Goal: Information Seeking & Learning: Find specific fact

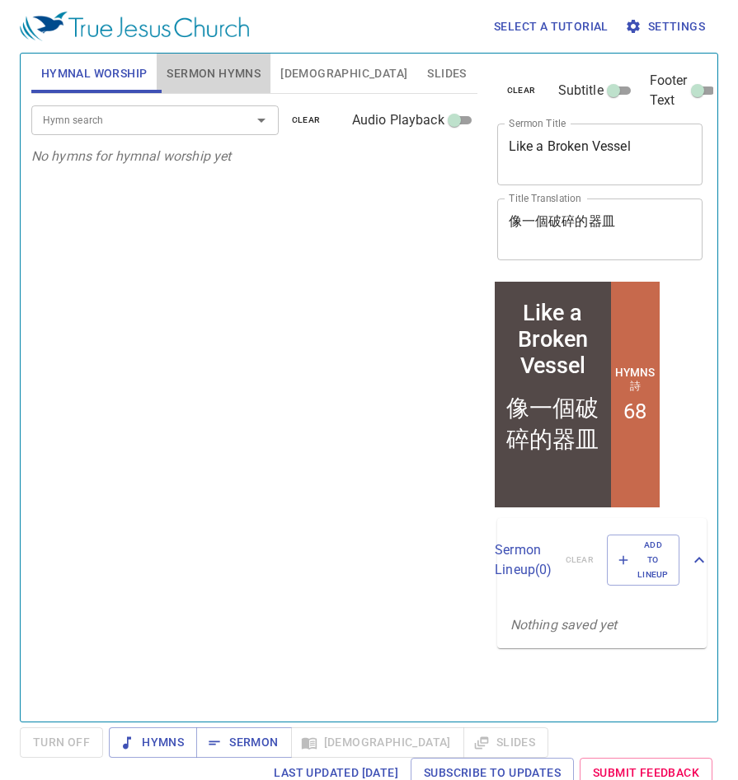
click at [243, 82] on span "Sermon Hymns" at bounding box center [213, 73] width 94 height 21
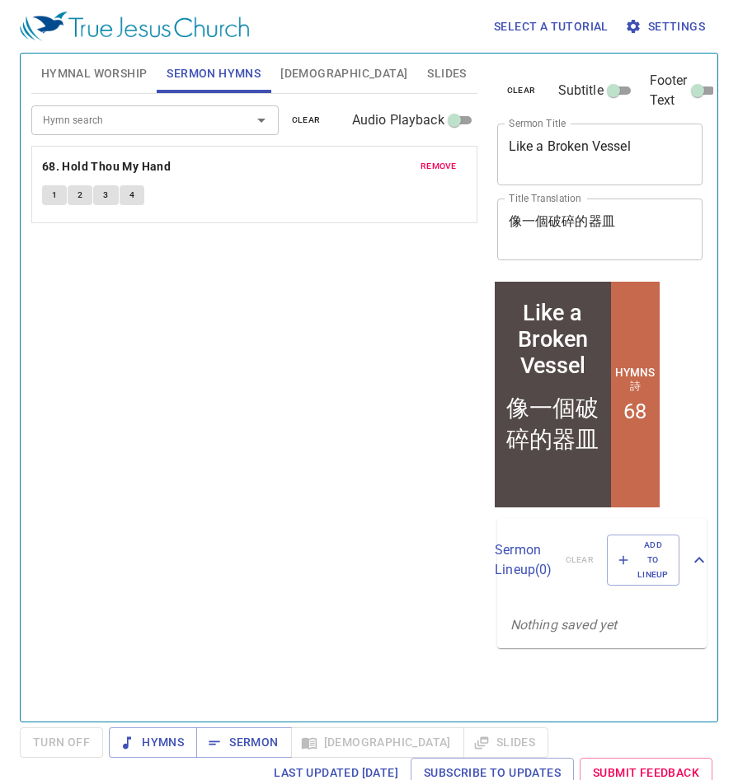
click at [283, 78] on span "[DEMOGRAPHIC_DATA]" at bounding box center [343, 73] width 127 height 21
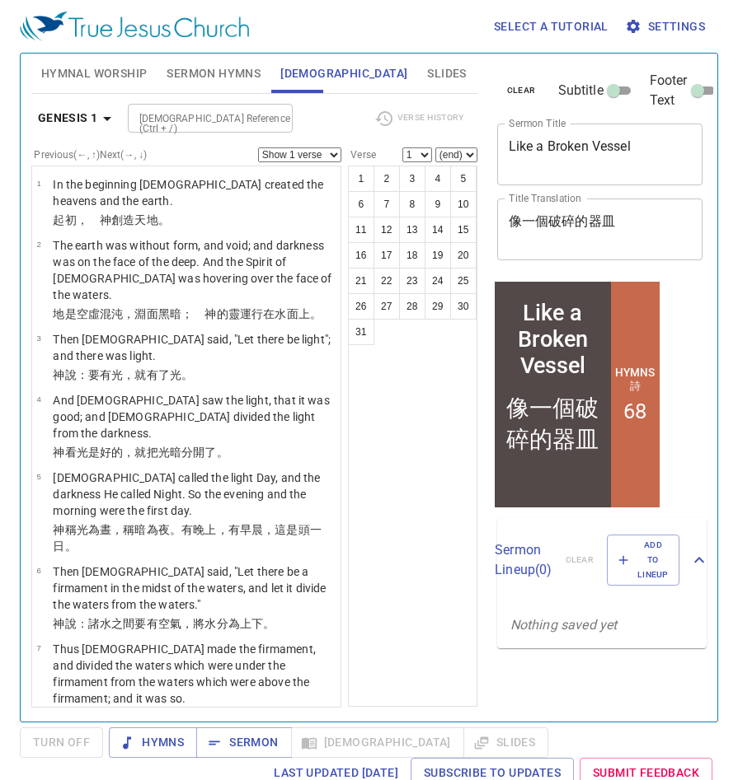
click at [212, 119] on input "[DEMOGRAPHIC_DATA] Reference (Ctrl + /)" at bounding box center [197, 118] width 128 height 19
click at [191, 159] on li "Prov 22" at bounding box center [209, 155] width 165 height 25
type input "prov 22"
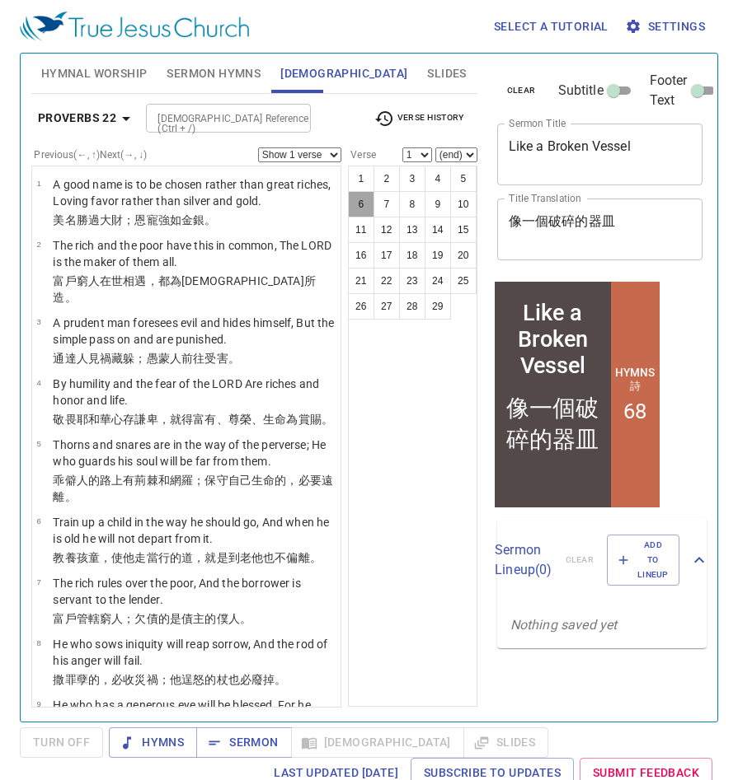
click at [355, 213] on button "6" at bounding box center [361, 204] width 26 height 26
select select "6"
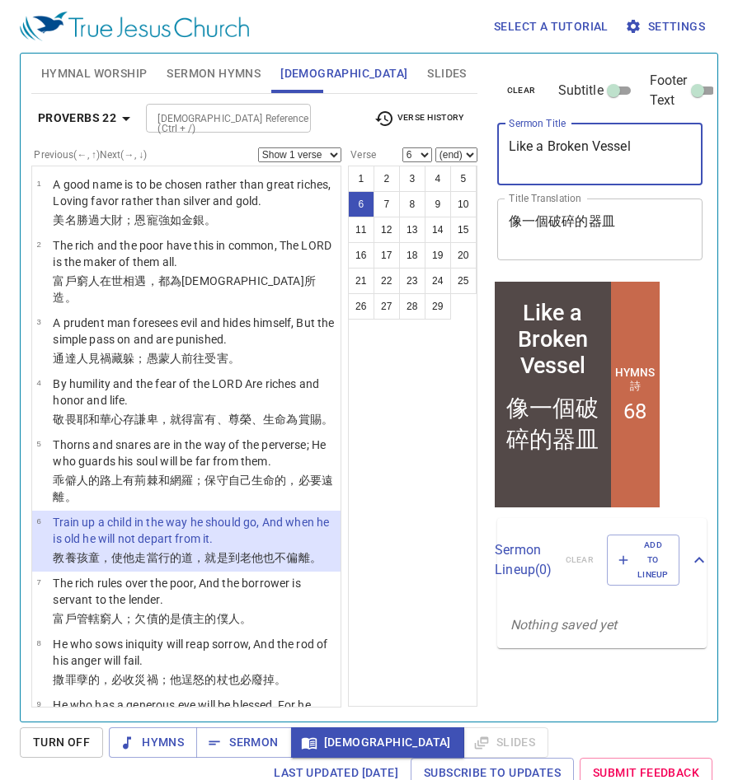
drag, startPoint x: 666, startPoint y: 147, endPoint x: 499, endPoint y: 145, distance: 166.5
click at [499, 145] on div "Like a Broken Vessel x Sermon Title" at bounding box center [600, 155] width 206 height 62
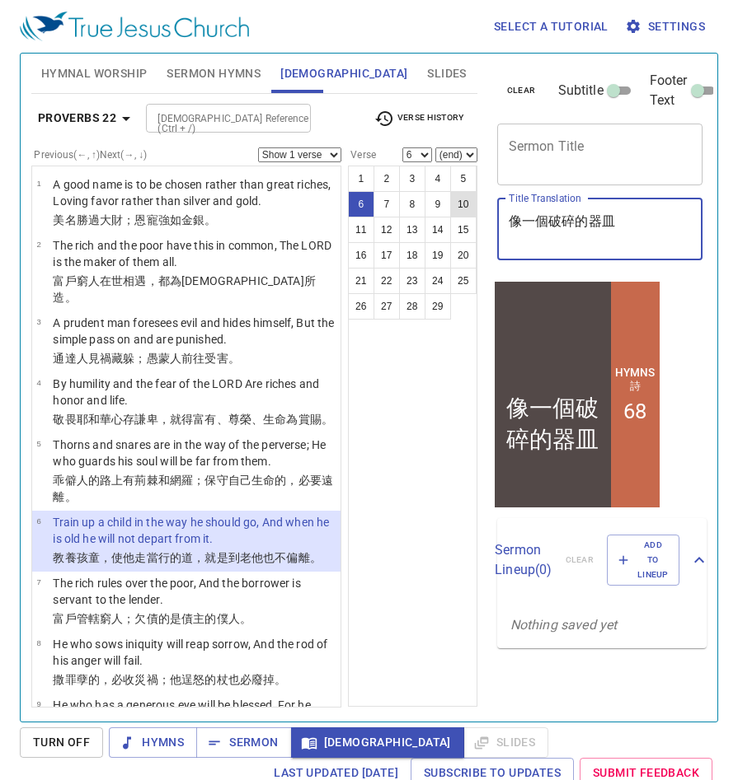
drag, startPoint x: 654, startPoint y: 222, endPoint x: 475, endPoint y: 216, distance: 178.9
click at [475, 216] on div "Hymnal Worship Sermon Hymns [DEMOGRAPHIC_DATA] Slides Hymn search Hymn search c…" at bounding box center [369, 381] width 688 height 668
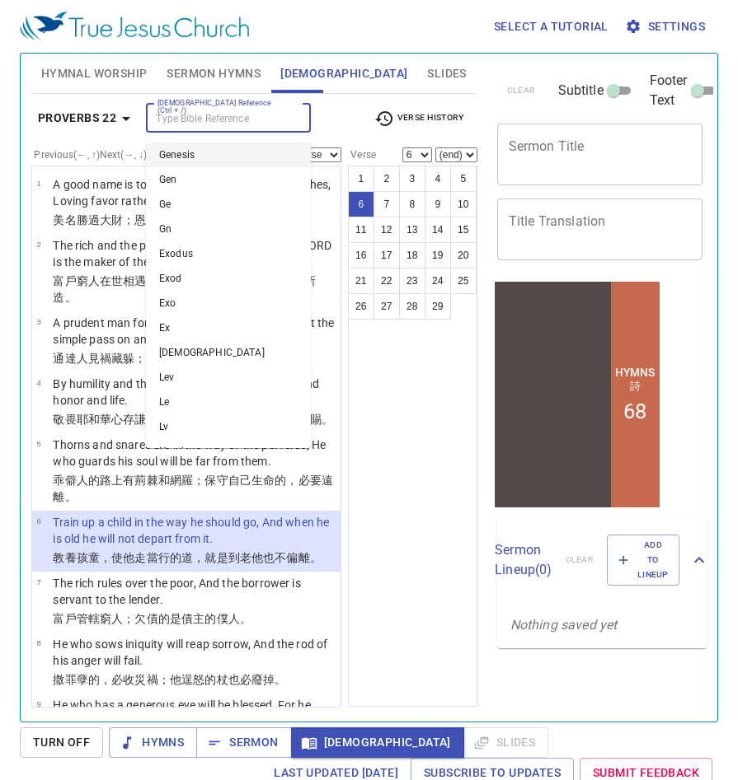
click at [253, 124] on input "[DEMOGRAPHIC_DATA] Reference (Ctrl + /)" at bounding box center [215, 118] width 128 height 19
type input "deut"
click at [253, 124] on input "deut" at bounding box center [215, 118] width 128 height 19
type input "deut 6"
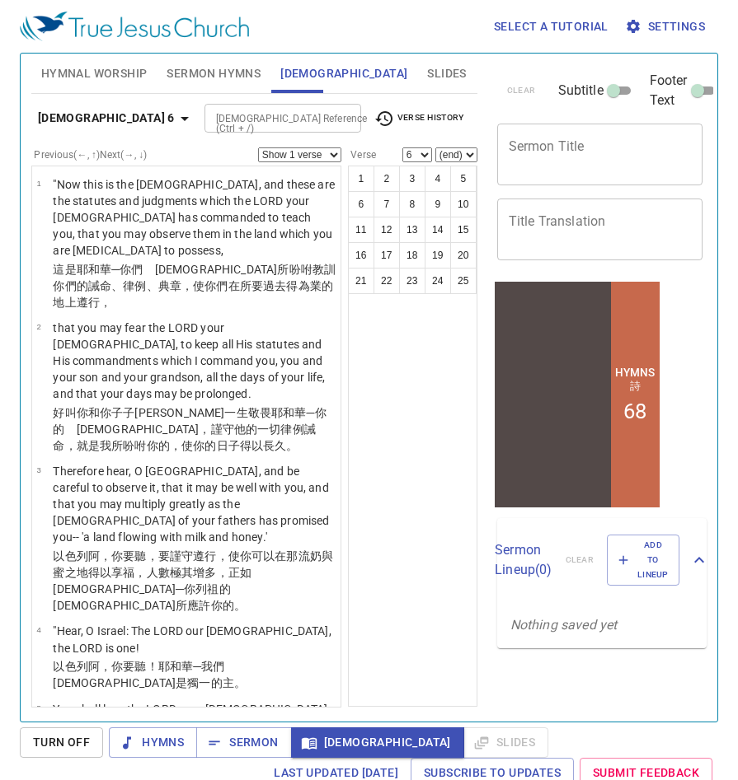
click at [333, 153] on select "Show 1 verse Show 2 verses Show 3 verses Show 4 verses Show 5 verses" at bounding box center [299, 155] width 83 height 15
click at [258, 148] on select "Show 1 verse Show 2 verses Show 3 verses Show 4 verses Show 5 verses" at bounding box center [299, 155] width 83 height 15
click at [356, 208] on button "6" at bounding box center [361, 204] width 26 height 26
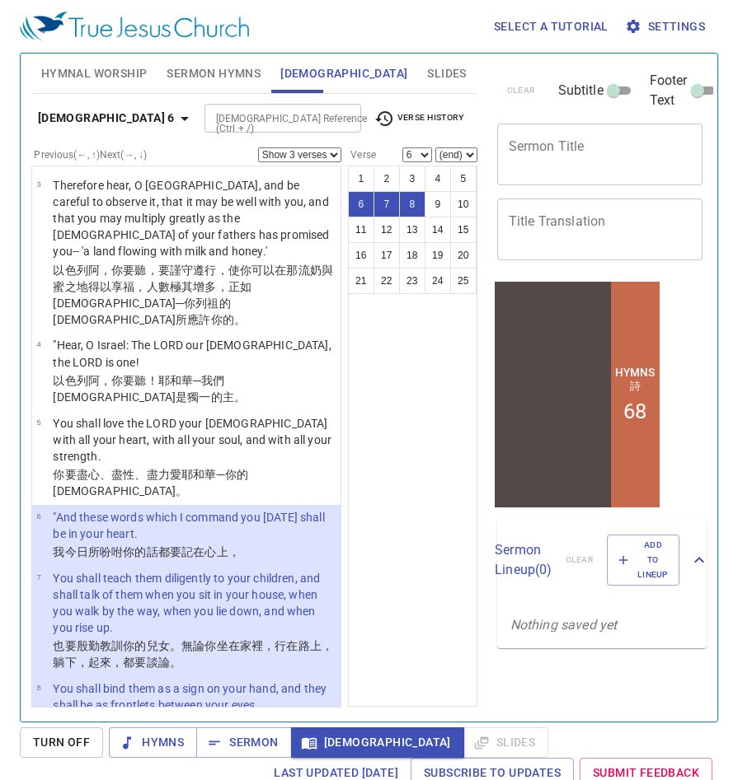
scroll to position [7, 0]
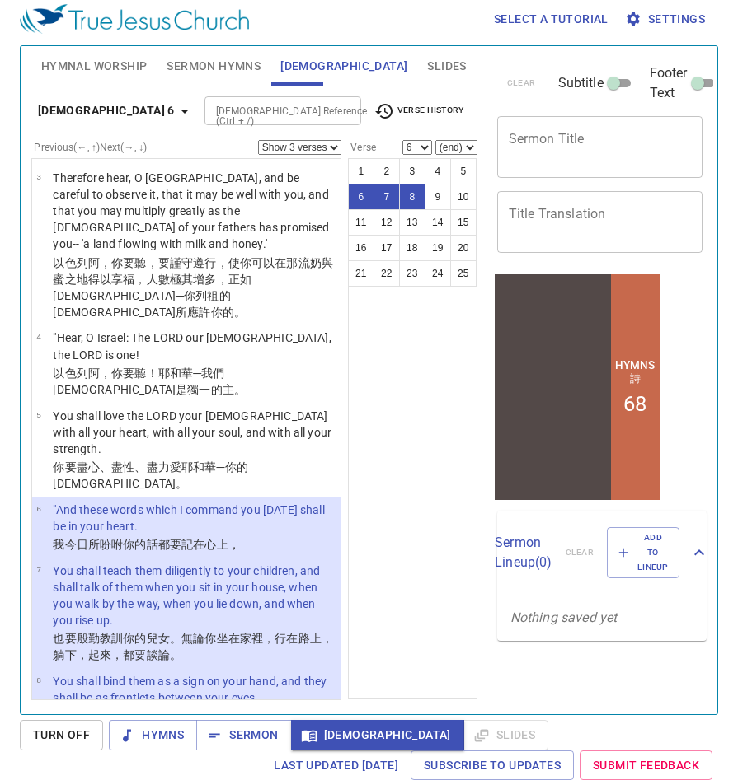
click at [337, 146] on select "Show 1 verse Show 2 verses Show 3 verses Show 4 verses Show 5 verses" at bounding box center [299, 147] width 83 height 15
click at [258, 140] on select "Show 1 verse Show 2 verses Show 3 verses Show 4 verses Show 5 verses" at bounding box center [299, 147] width 83 height 15
click at [92, 737] on button "Turn Off" at bounding box center [61, 735] width 83 height 30
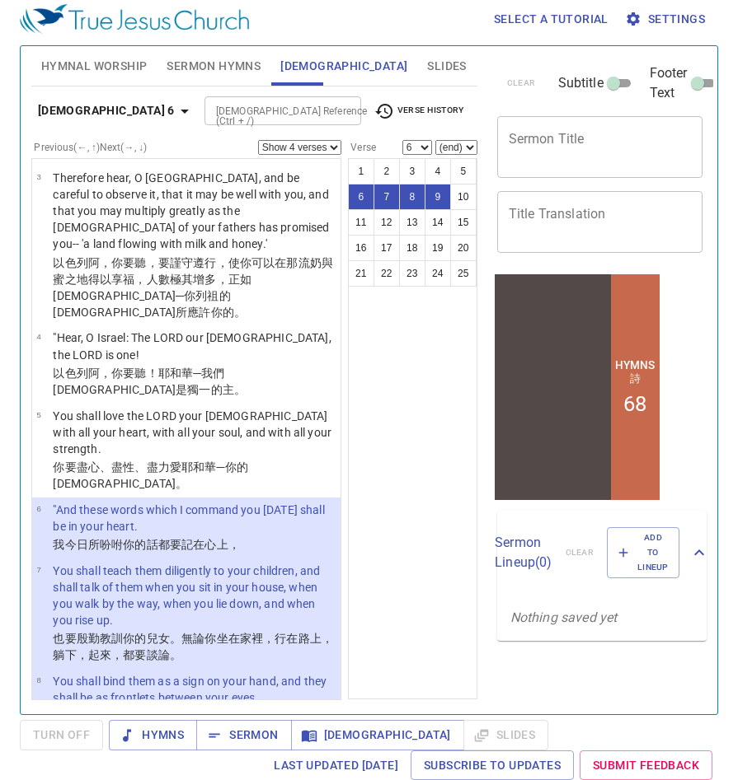
click at [333, 148] on select "Show 1 verse Show 2 verses Show 3 verses Show 4 verses Show 5 verses" at bounding box center [299, 147] width 83 height 15
select select "1"
click at [258, 140] on select "Show 1 verse Show 2 verses Show 3 verses Show 4 verses Show 5 verses" at bounding box center [299, 147] width 83 height 15
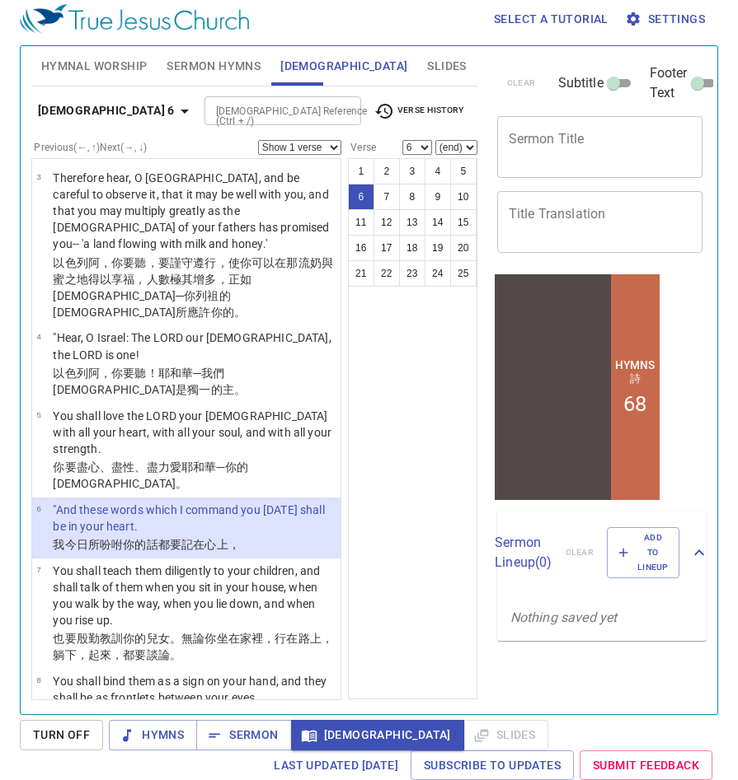
click at [280, 113] on input "[DEMOGRAPHIC_DATA] Reference (Ctrl + /)" at bounding box center [268, 110] width 119 height 19
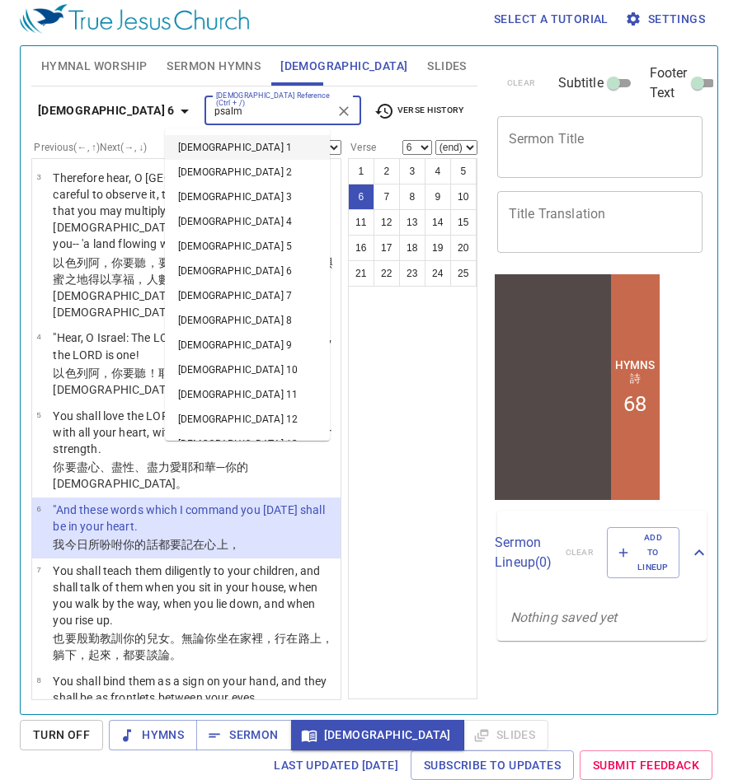
click at [284, 113] on input "psalm" at bounding box center [268, 110] width 119 height 19
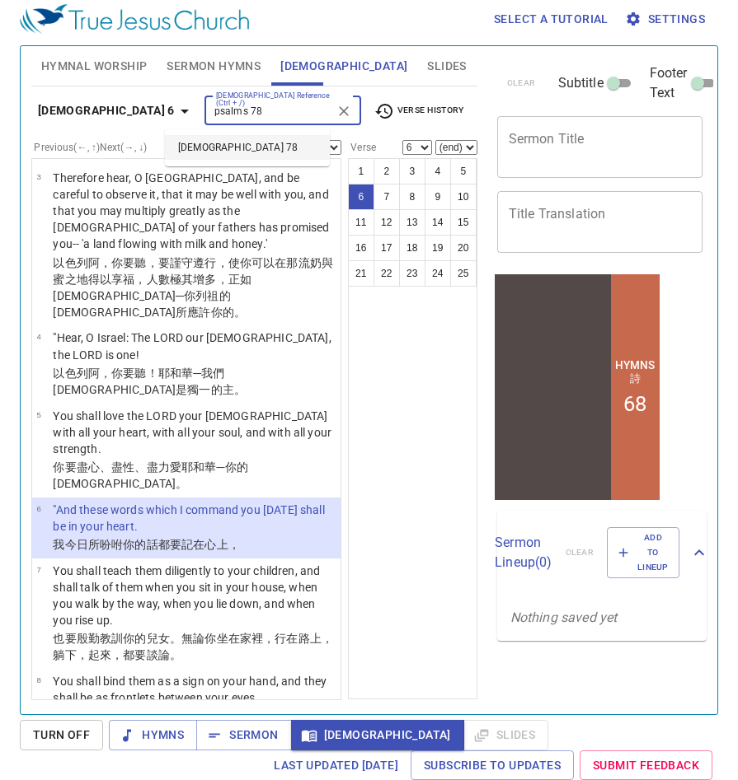
type input "psalms 78"
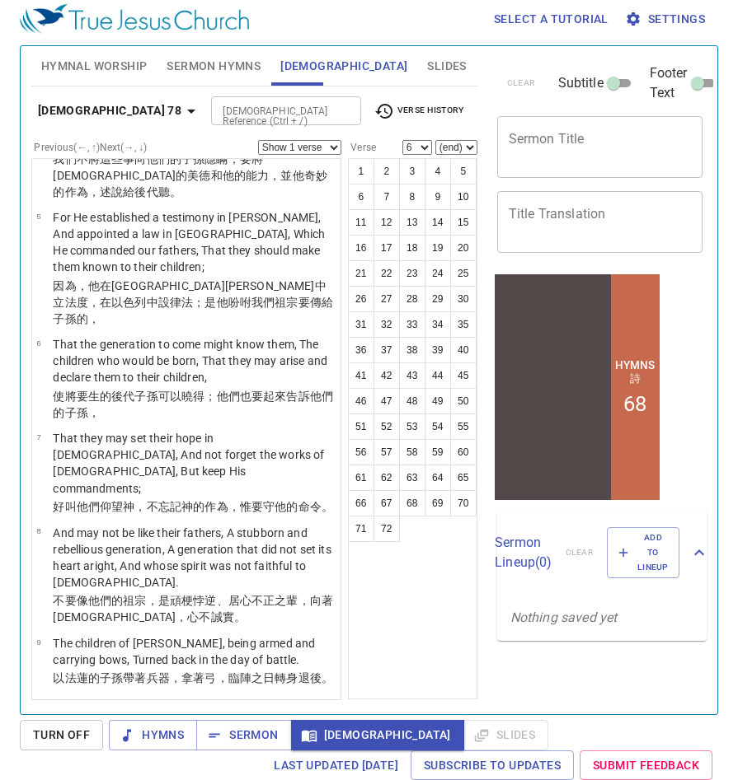
scroll to position [0, 0]
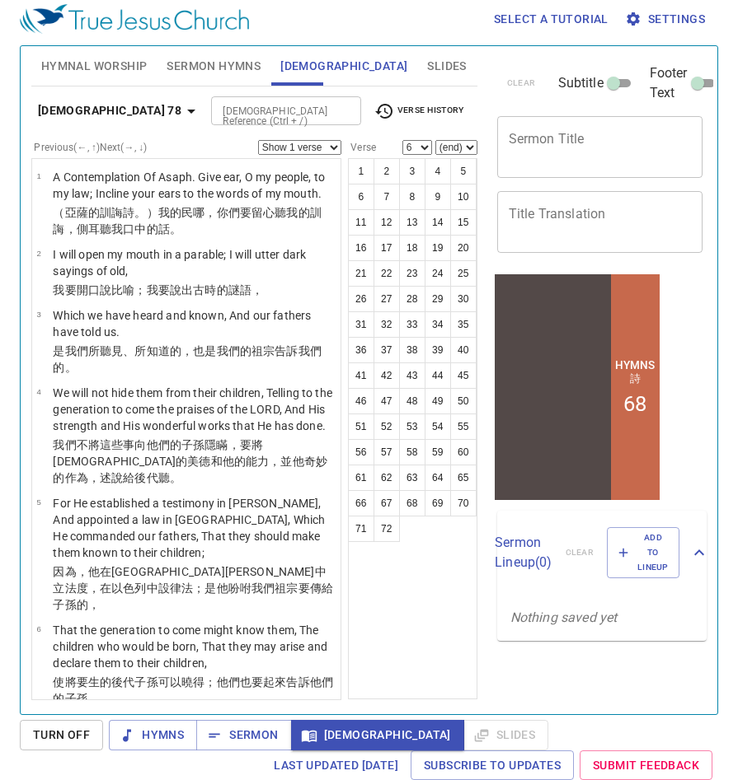
click at [333, 149] on select "Show 1 verse Show 2 verses Show 3 verses Show 4 verses Show 5 verses" at bounding box center [299, 147] width 83 height 15
select select "3"
click at [258, 140] on select "Show 1 verse Show 2 verses Show 3 verses Show 4 verses Show 5 verses" at bounding box center [299, 147] width 83 height 15
click at [458, 173] on button "5" at bounding box center [463, 171] width 26 height 26
select select "5"
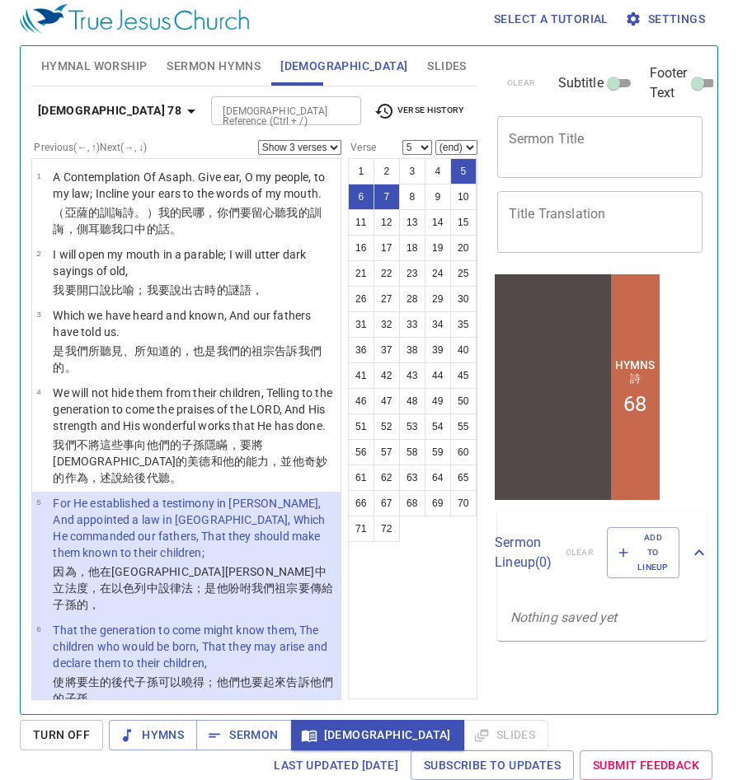
click at [347, 728] on span "[DEMOGRAPHIC_DATA]" at bounding box center [377, 735] width 147 height 21
click at [81, 740] on span "Turn Off" at bounding box center [61, 735] width 57 height 21
click at [316, 733] on icon "button" at bounding box center [309, 736] width 16 height 16
click at [216, 108] on input "[DEMOGRAPHIC_DATA] Reference (Ctrl + /)" at bounding box center [272, 110] width 113 height 19
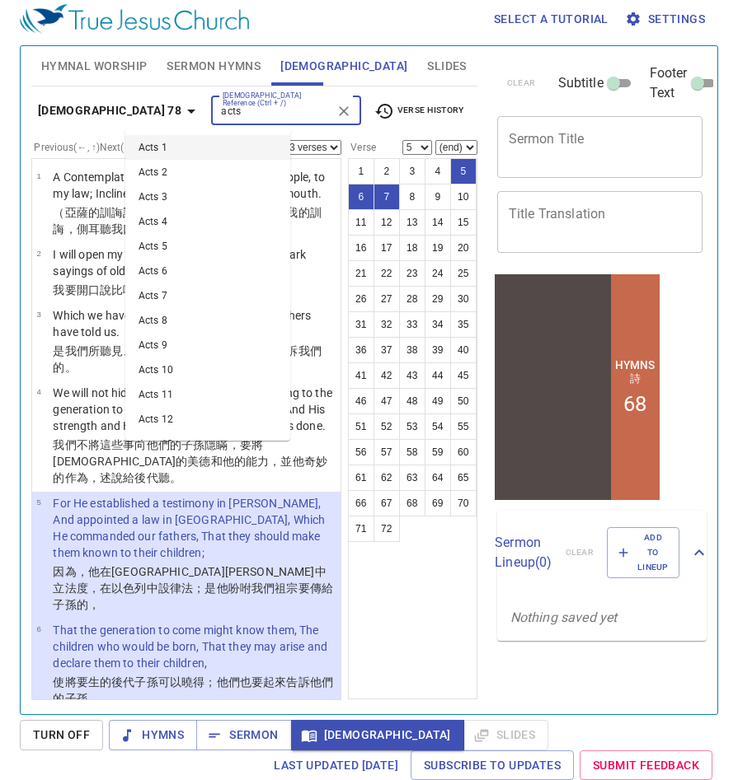
click at [181, 152] on li "Acts 1" at bounding box center [207, 147] width 165 height 25
type input "acts"
select select "1"
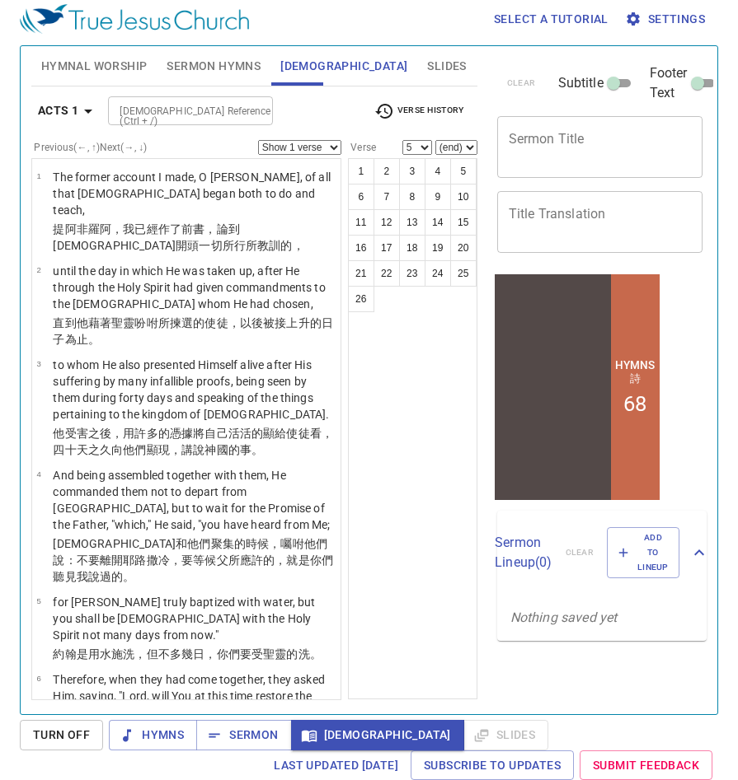
click at [307, 143] on select "Show 1 verse Show 2 verses Show 3 verses Show 4 verses Show 5 verses" at bounding box center [299, 147] width 83 height 15
click at [416, 199] on button "8" at bounding box center [412, 197] width 26 height 26
select select "8"
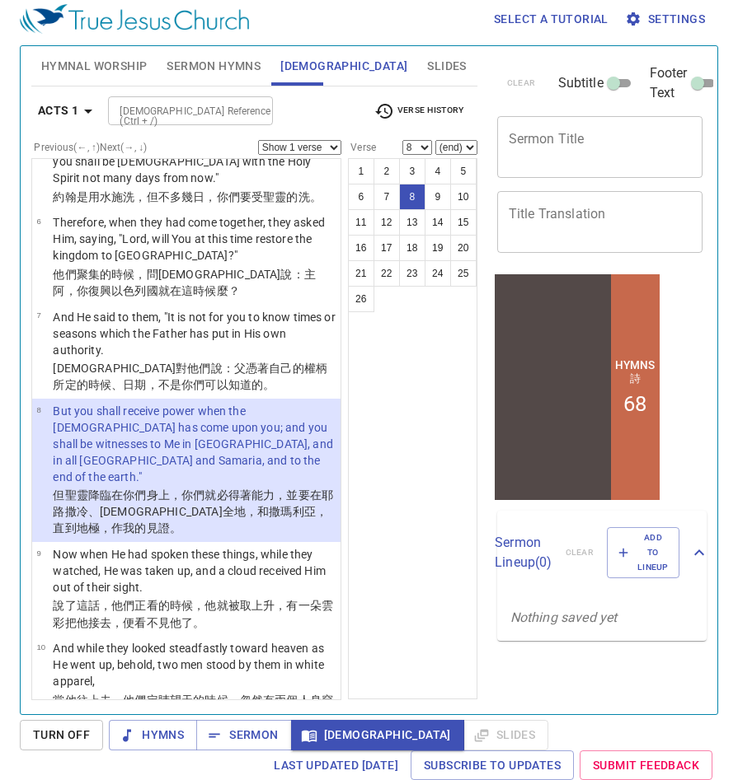
click at [209, 120] on input "[DEMOGRAPHIC_DATA] Reference (Ctrl + /)" at bounding box center [177, 110] width 128 height 19
click at [199, 113] on input "psalm" at bounding box center [177, 110] width 128 height 19
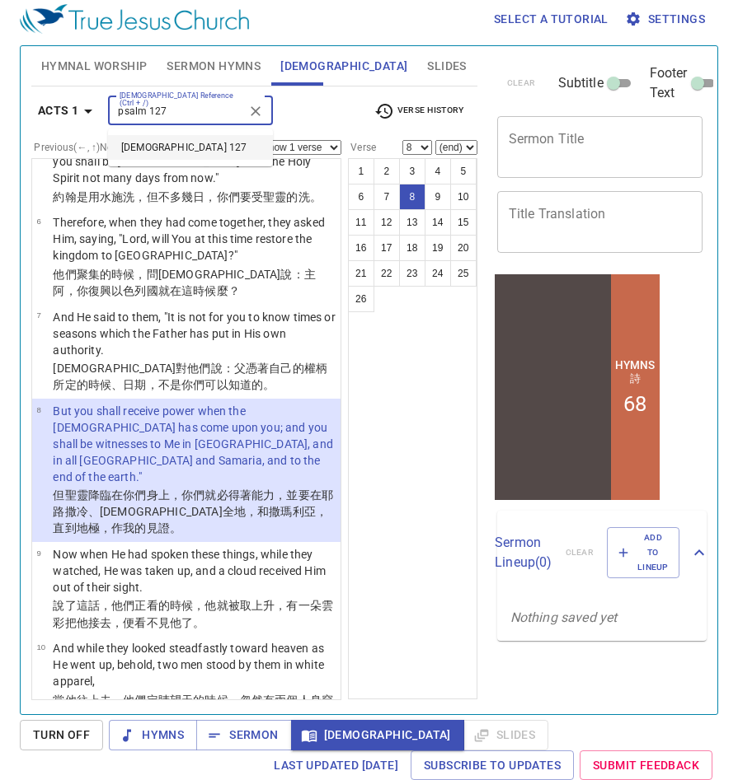
type input "psalm 127"
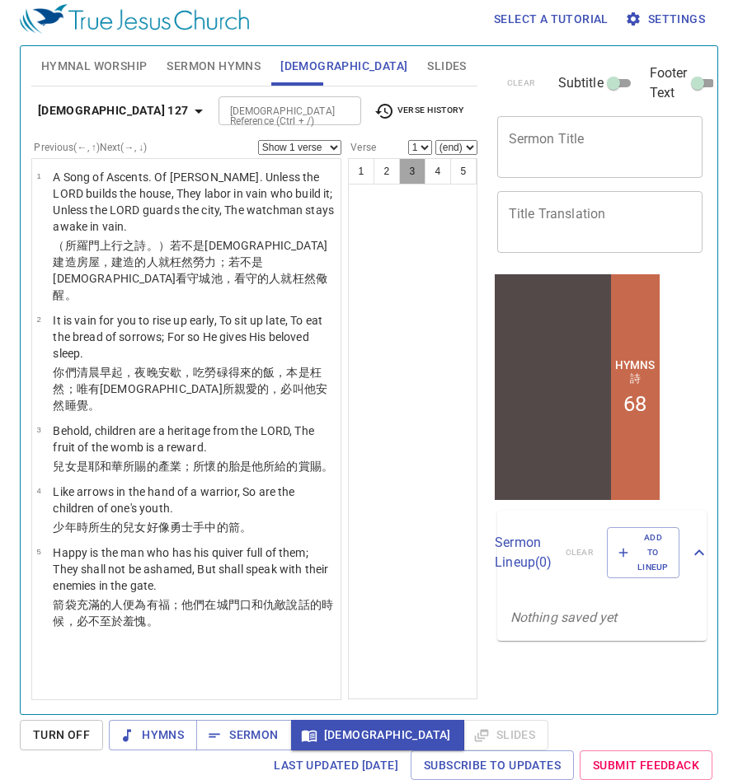
click at [407, 173] on button "3" at bounding box center [412, 171] width 26 height 26
select select "3"
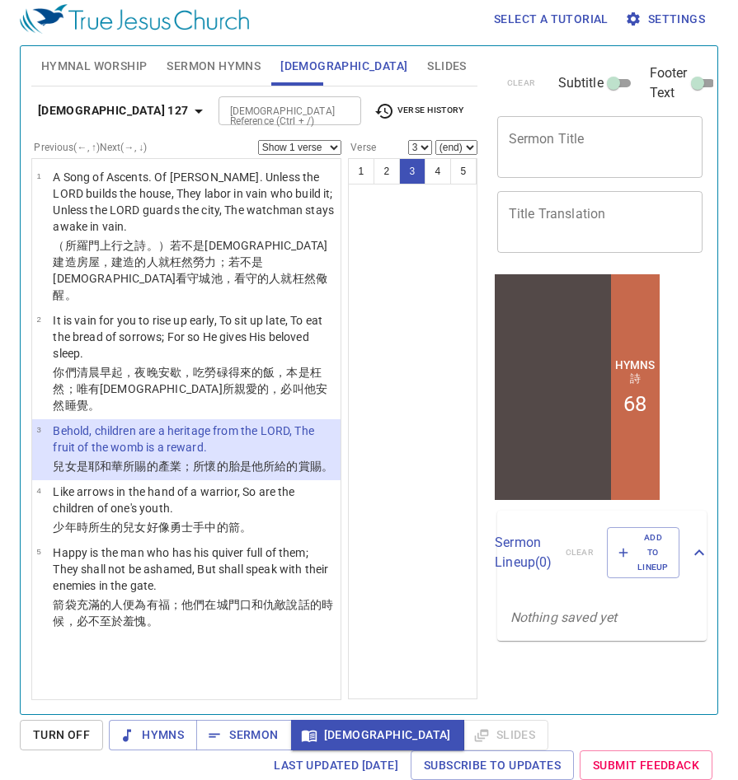
click at [223, 116] on input "[DEMOGRAPHIC_DATA] Reference (Ctrl + /)" at bounding box center [275, 110] width 105 height 19
click at [191, 134] on ul "Proverbs" at bounding box center [214, 148] width 165 height 38
click at [194, 139] on li "Proverbs" at bounding box center [214, 147] width 165 height 25
type input "prover"
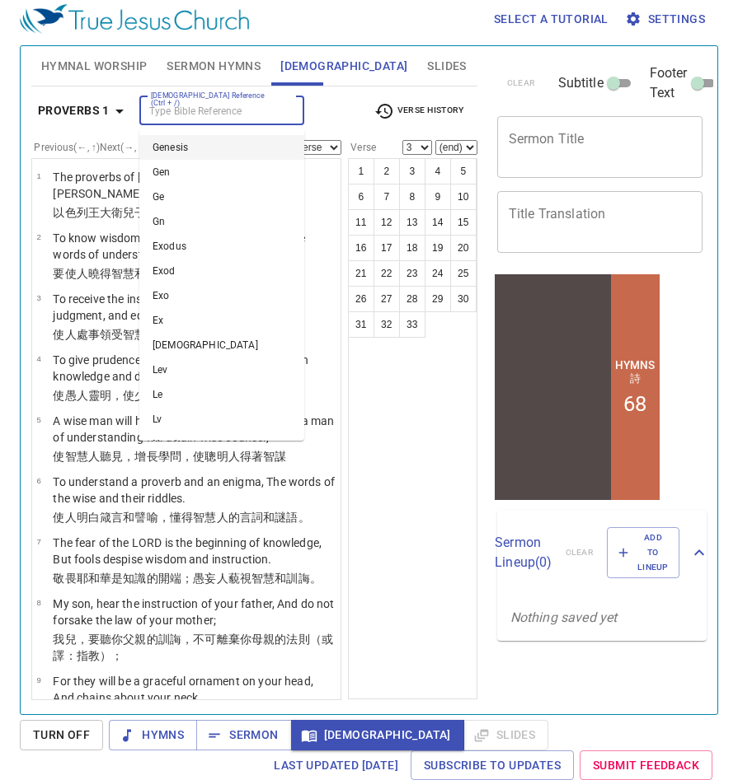
click at [222, 113] on input "[DEMOGRAPHIC_DATA] Reference (Ctrl + /)" at bounding box center [208, 110] width 128 height 19
click at [126, 115] on icon "button" at bounding box center [120, 111] width 20 height 20
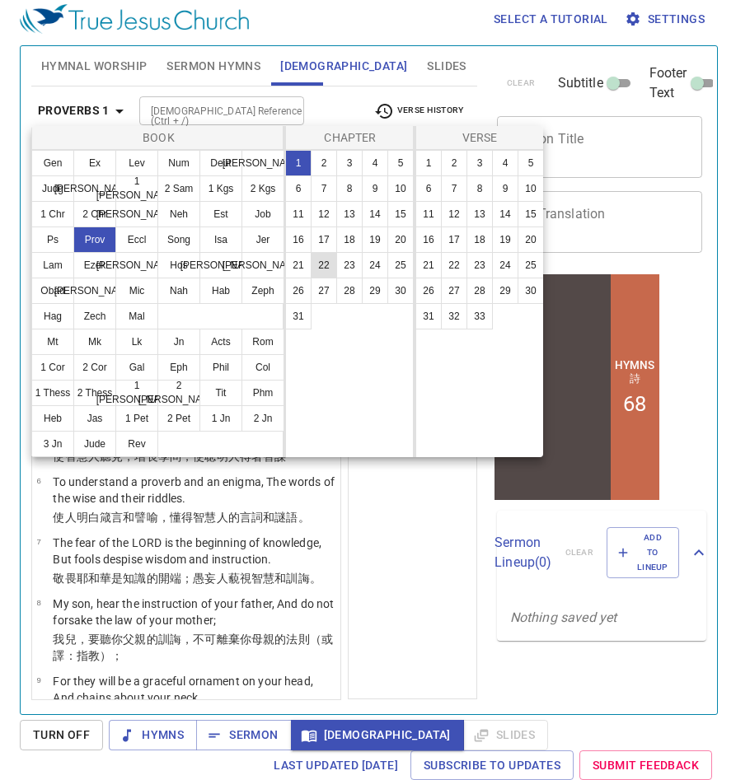
click at [325, 264] on button "22" at bounding box center [324, 265] width 26 height 26
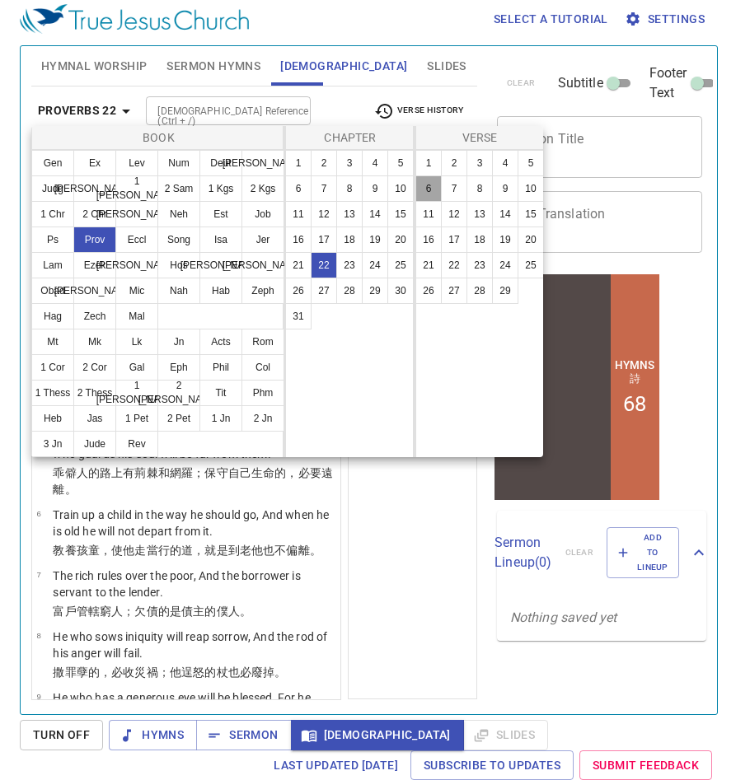
click at [436, 191] on button "6" at bounding box center [428, 189] width 26 height 26
select select "6"
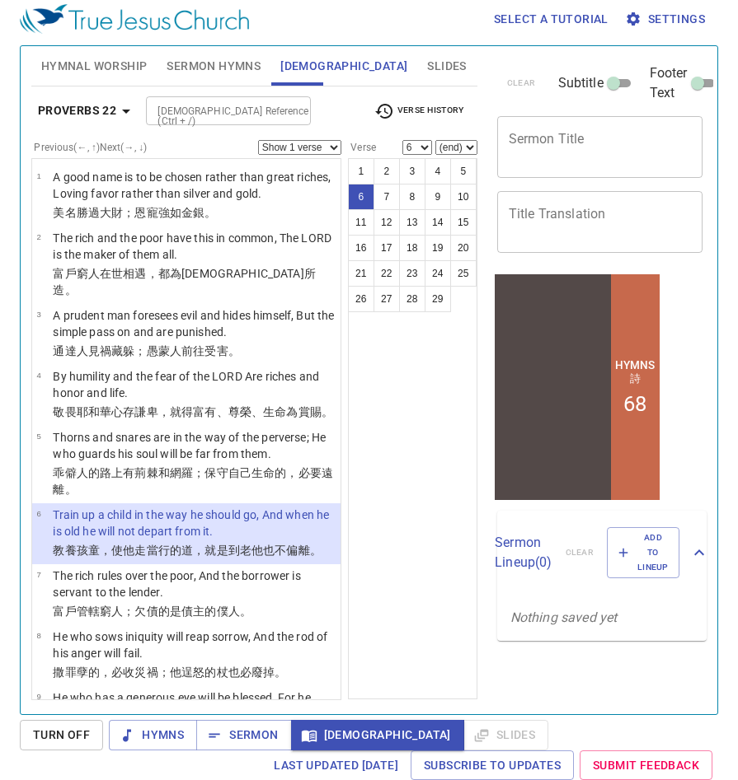
click at [287, 117] on div at bounding box center [292, 111] width 21 height 23
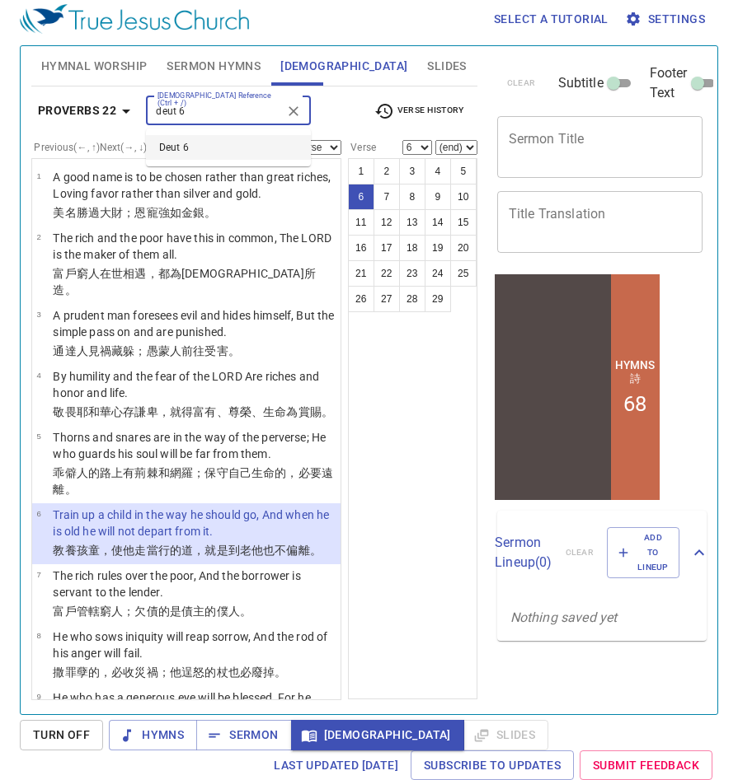
type input "deut 6"
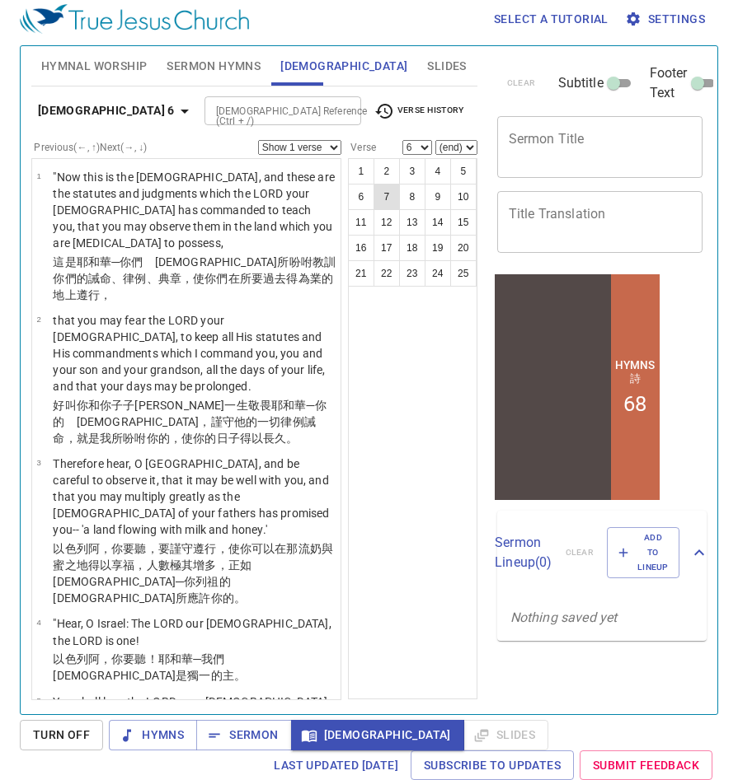
click at [374, 191] on button "7" at bounding box center [386, 197] width 26 height 26
select select "7"
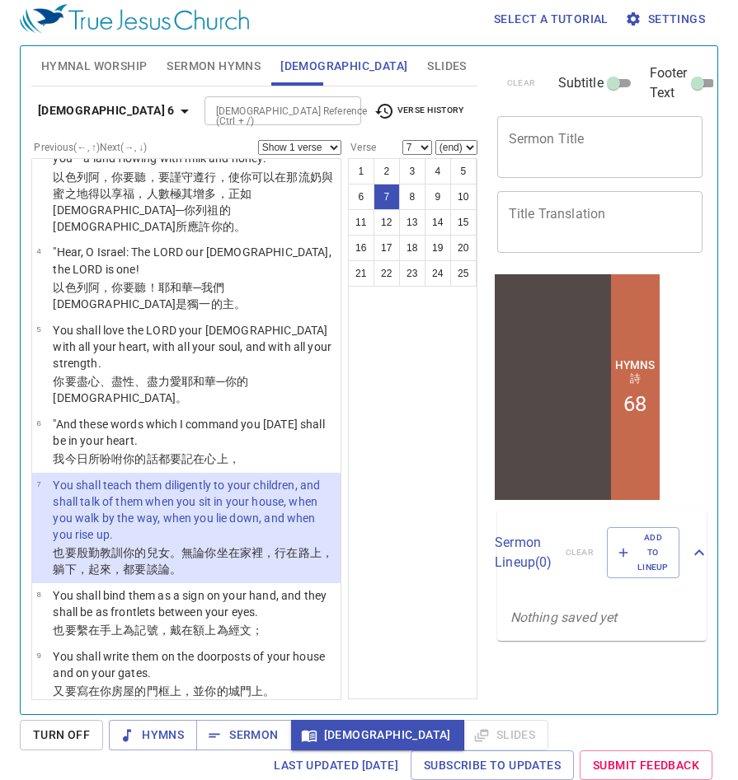
click at [269, 97] on div "[DEMOGRAPHIC_DATA] Reference (Ctrl + /)" at bounding box center [282, 110] width 157 height 29
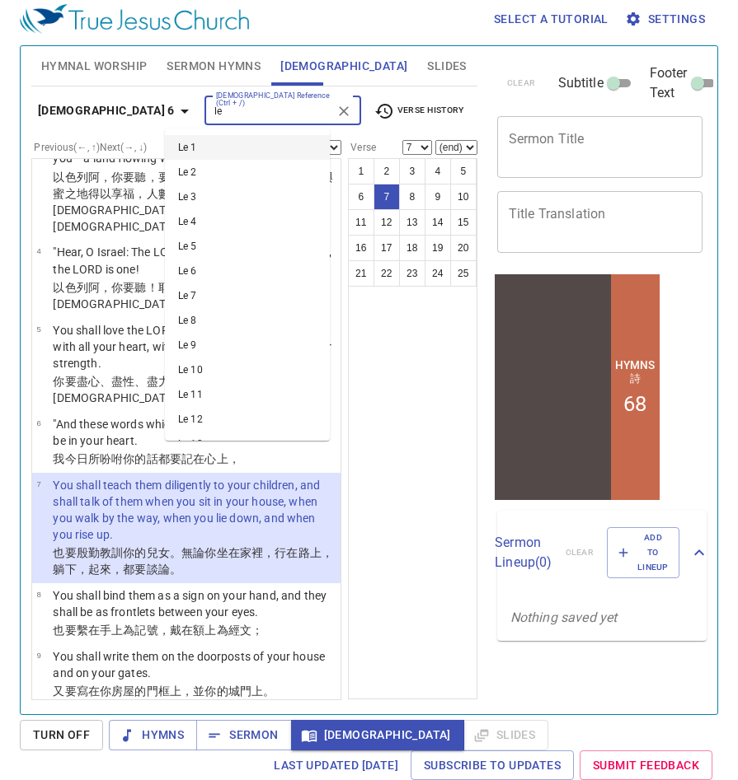
type input "l"
click at [389, 406] on div "1 2 3 4 5 6 7 8 9 10 11 12 13 14 15 16 17 18 19 20 21 22 23 24 25" at bounding box center [412, 428] width 129 height 541
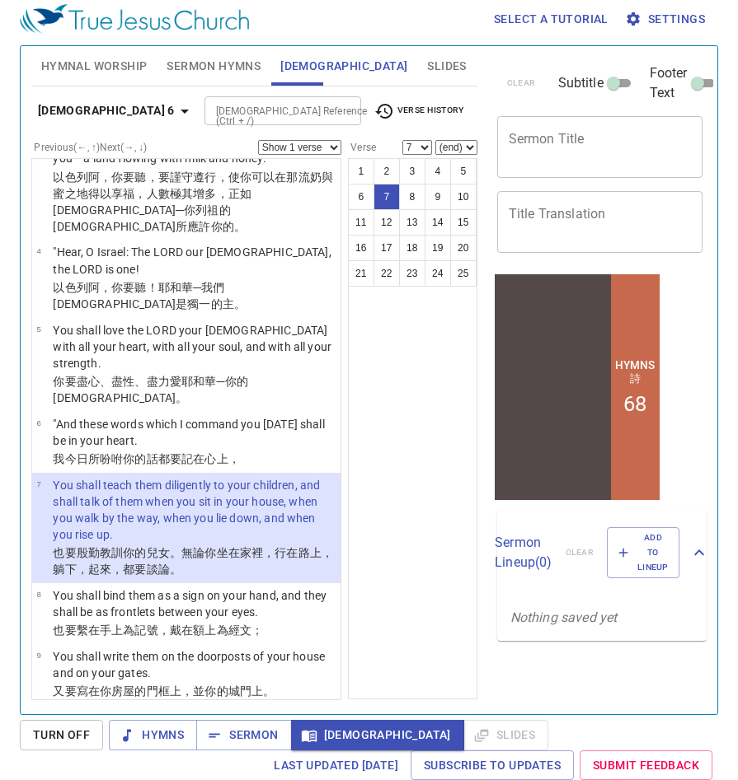
click at [279, 114] on input "[DEMOGRAPHIC_DATA] Reference (Ctrl + /)" at bounding box center [268, 110] width 119 height 19
click at [259, 149] on li "Philippians" at bounding box center [247, 147] width 165 height 25
type input "[PERSON_NAME]"
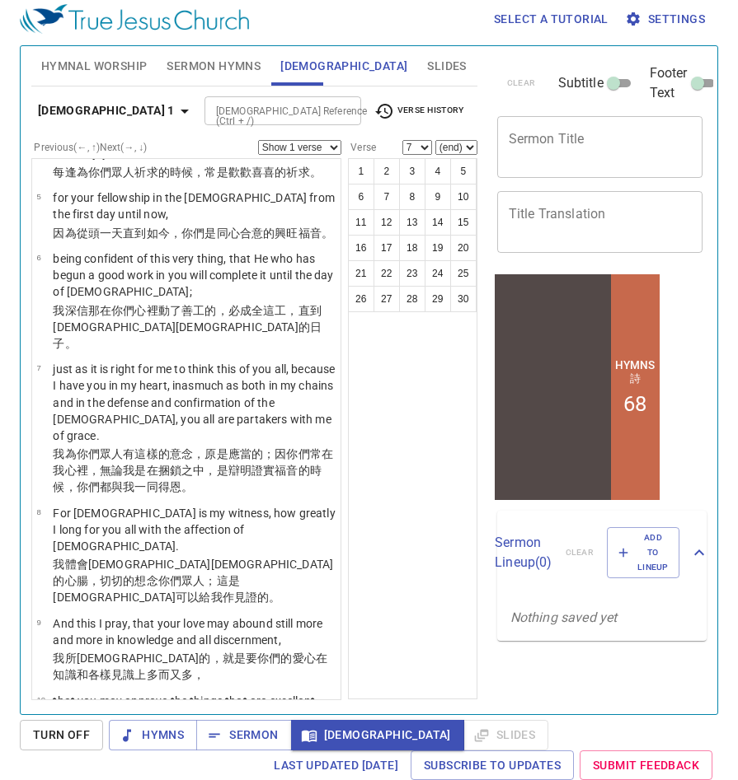
scroll to position [0, 0]
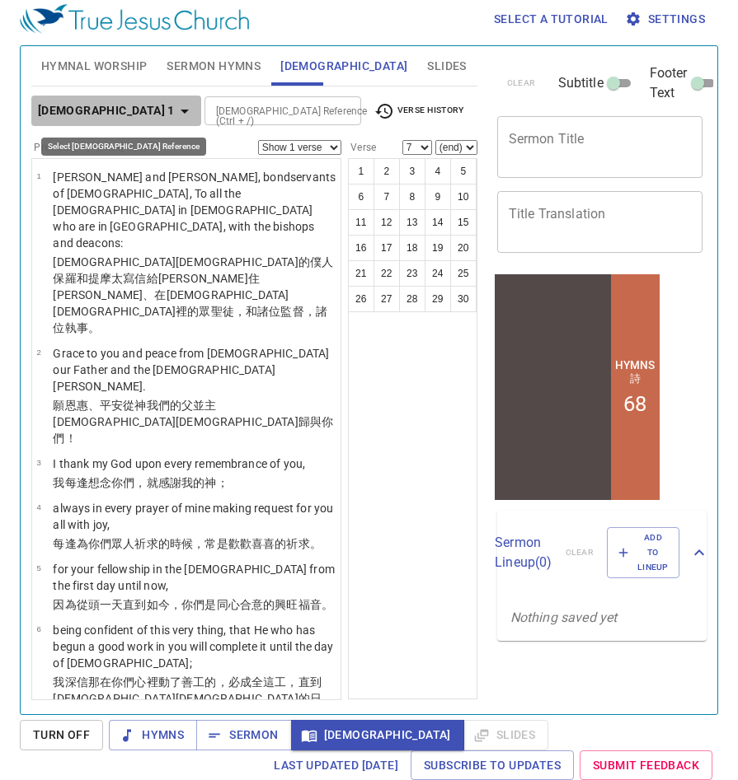
click at [175, 116] on icon "button" at bounding box center [185, 111] width 20 height 20
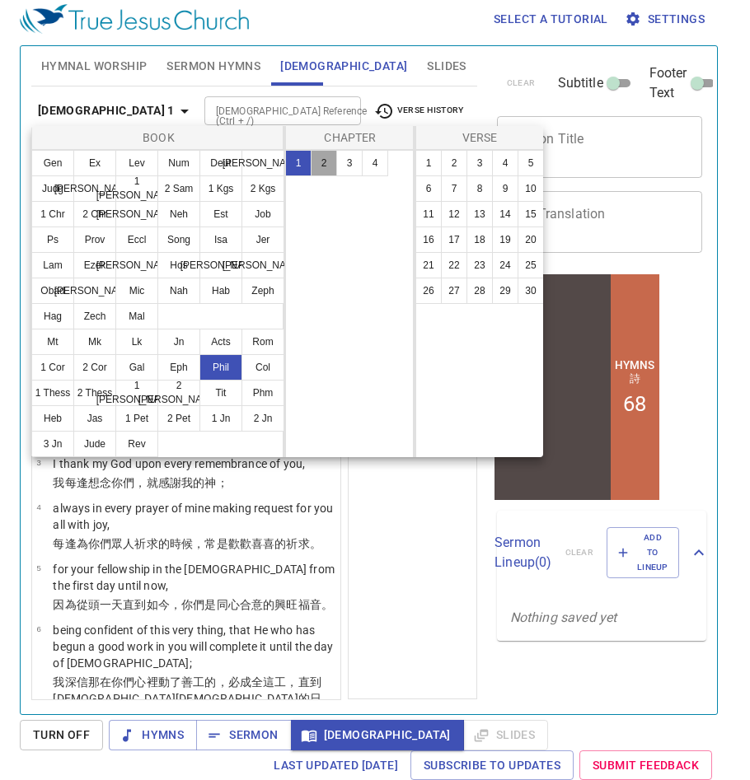
click at [324, 164] on button "2" at bounding box center [324, 163] width 26 height 26
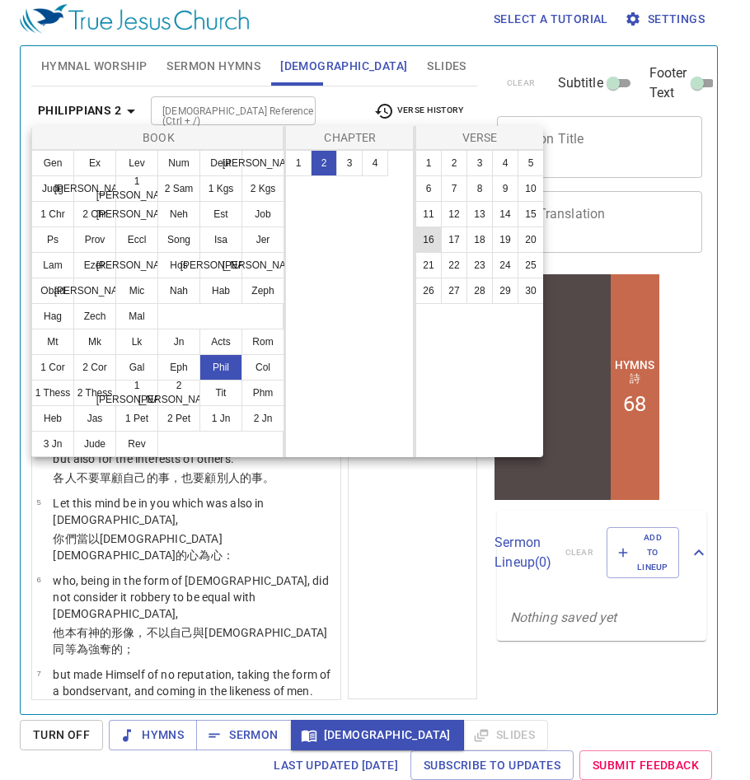
click at [426, 237] on button "16" at bounding box center [428, 240] width 26 height 26
select select "16"
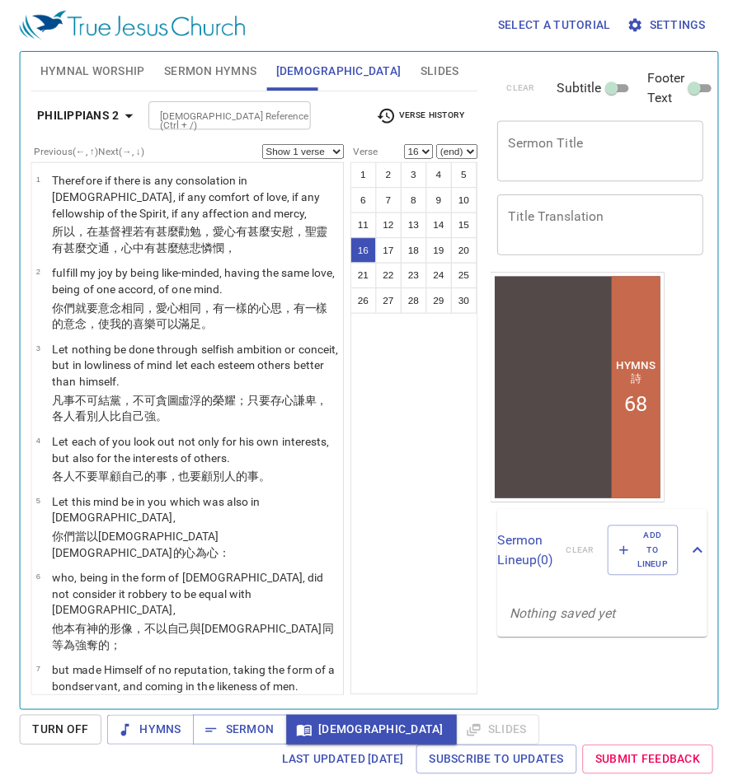
scroll to position [1012, 0]
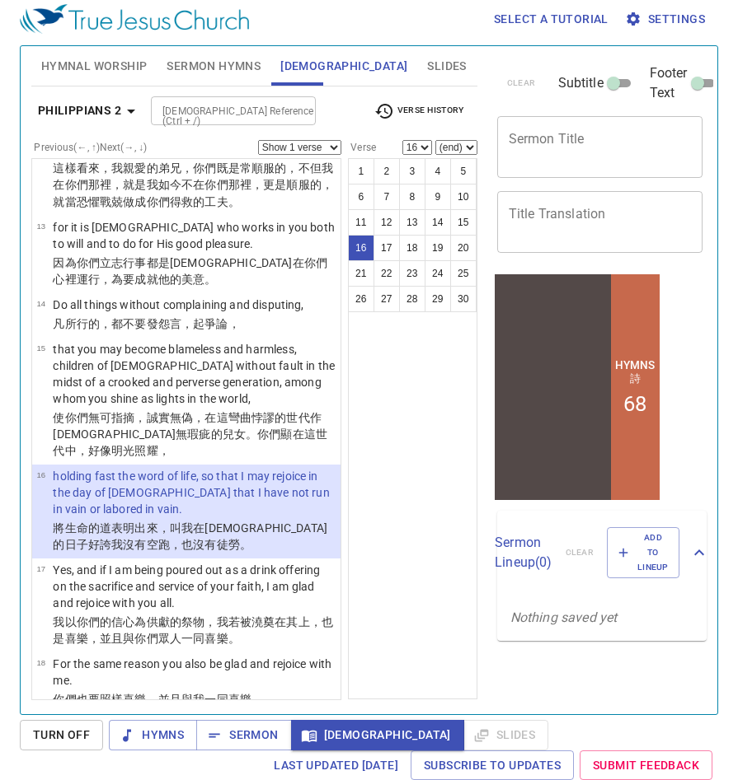
click at [326, 148] on select "Show 1 verse Show 2 verses Show 3 verses Show 4 verses Show 5 verses" at bounding box center [299, 147] width 83 height 15
select select "2"
click at [258, 140] on select "Show 1 verse Show 2 verses Show 3 verses Show 4 verses Show 5 verses" at bounding box center [299, 147] width 83 height 15
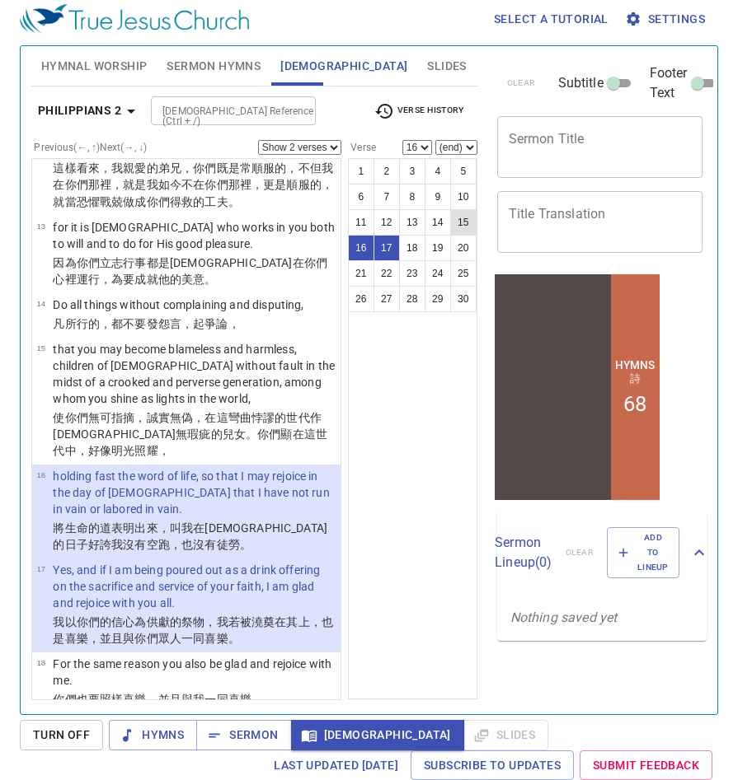
click at [461, 226] on button "15" at bounding box center [463, 222] width 26 height 26
select select "15"
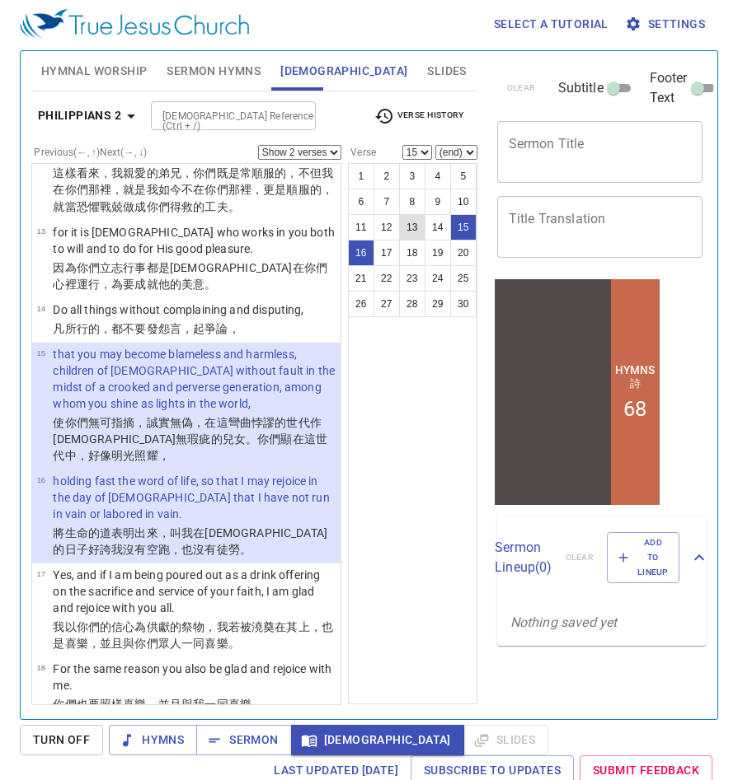
scroll to position [0, 0]
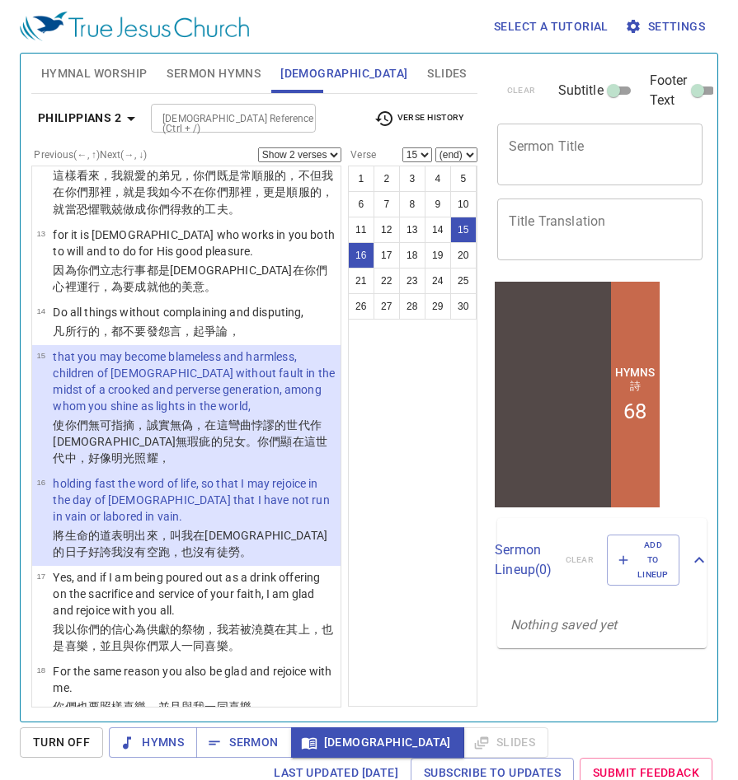
click at [332, 153] on select "Show 1 verse Show 2 verses Show 3 verses Show 4 verses Show 5 verses" at bounding box center [299, 155] width 83 height 15
select select "5"
click at [258, 148] on select "Show 1 verse Show 2 verses Show 3 verses Show 4 verses Show 5 verses" at bounding box center [299, 155] width 83 height 15
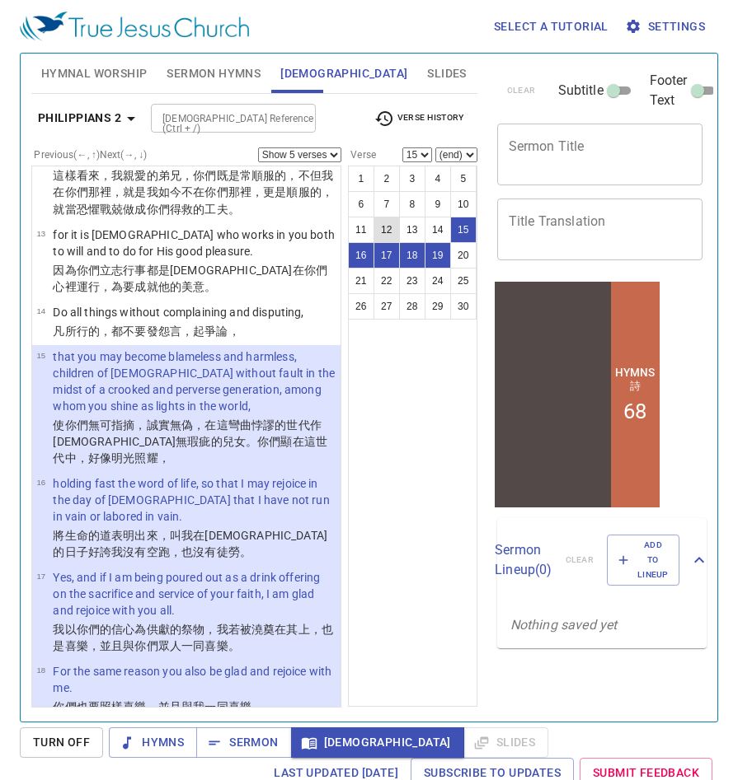
click at [386, 230] on button "12" at bounding box center [386, 230] width 26 height 26
select select "12"
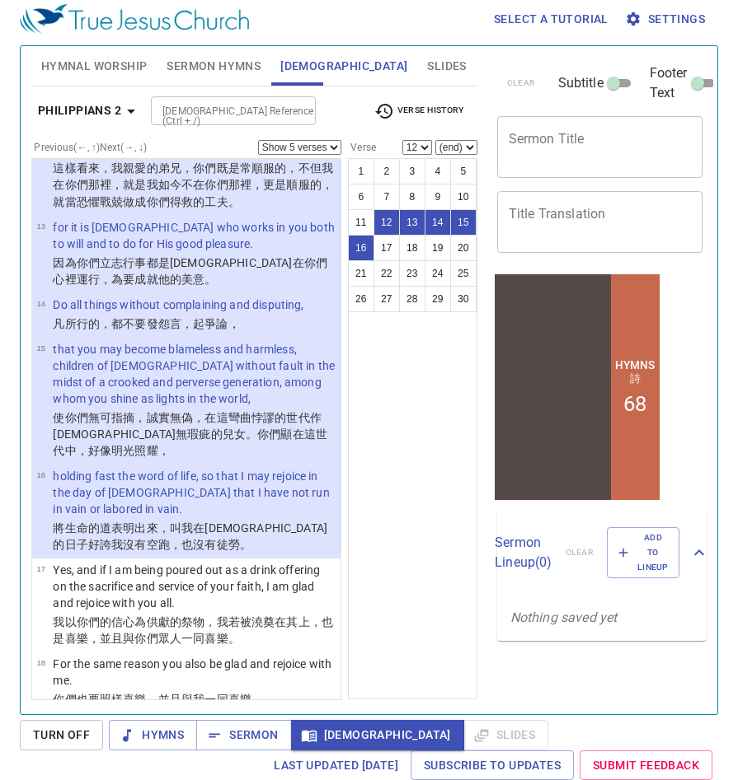
scroll to position [652, 0]
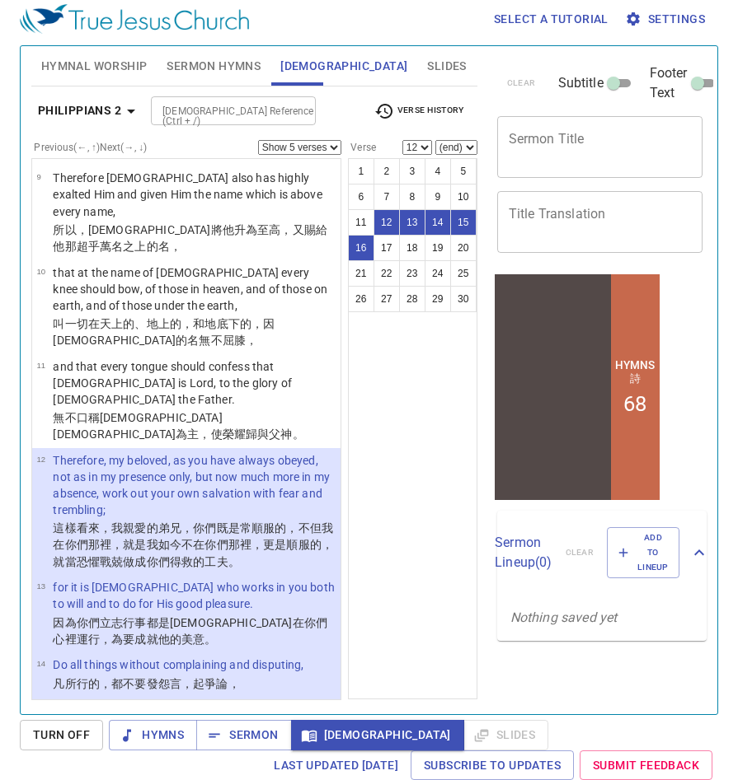
click at [334, 119] on div "[DEMOGRAPHIC_DATA] Reference (Ctrl + /) [DEMOGRAPHIC_DATA] Reference (Ctrl + /)" at bounding box center [256, 110] width 210 height 29
click at [335, 144] on select "Show 1 verse Show 2 verses Show 3 verses Show 4 verses Show 5 verses" at bounding box center [299, 147] width 83 height 15
select select "1"
click at [258, 140] on select "Show 1 verse Show 2 verses Show 3 verses Show 4 verses Show 5 verses" at bounding box center [299, 147] width 83 height 15
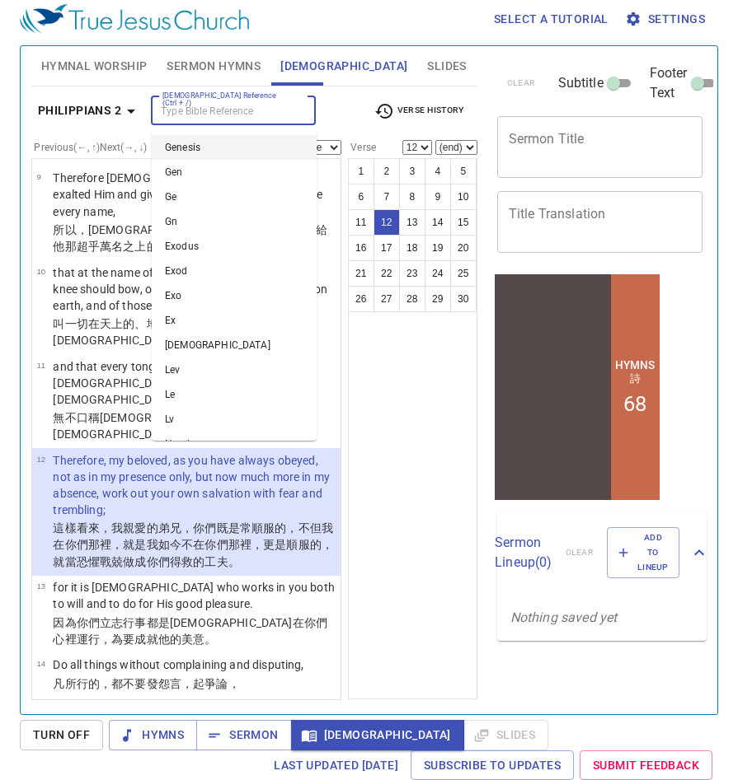
click at [278, 116] on input "[DEMOGRAPHIC_DATA] Reference (Ctrl + /)" at bounding box center [220, 110] width 128 height 19
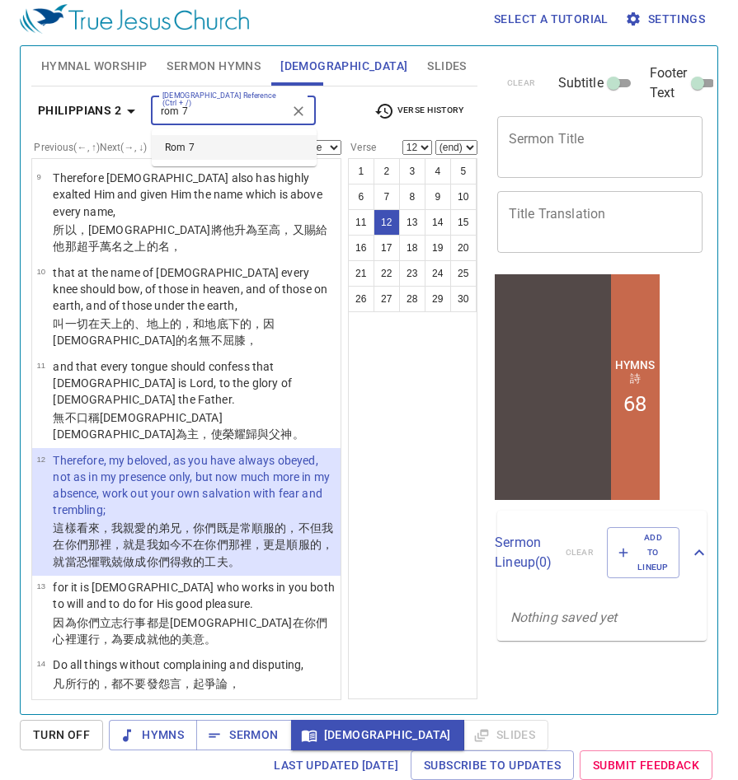
type input "rom 7"
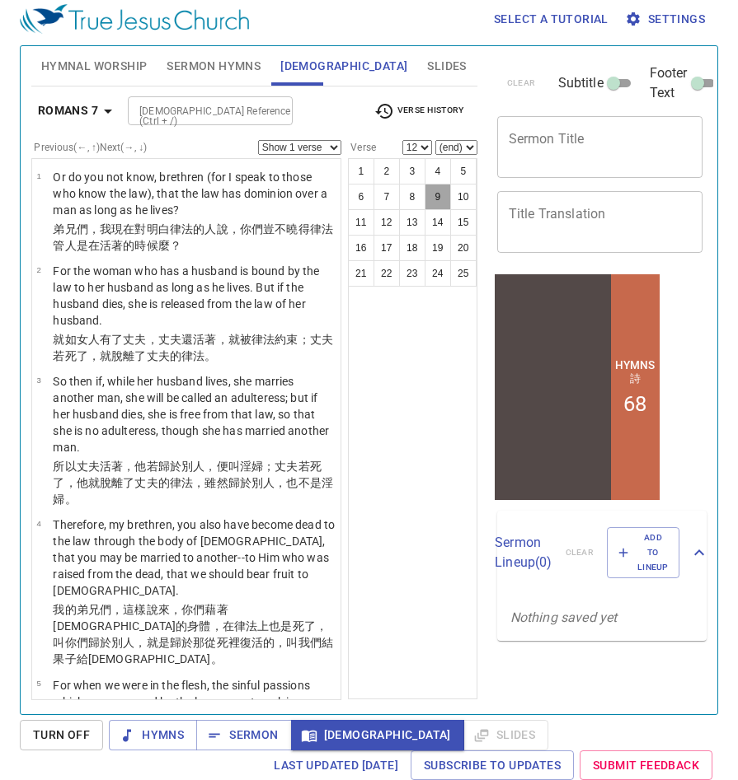
click at [441, 203] on button "9" at bounding box center [437, 197] width 26 height 26
select select "9"
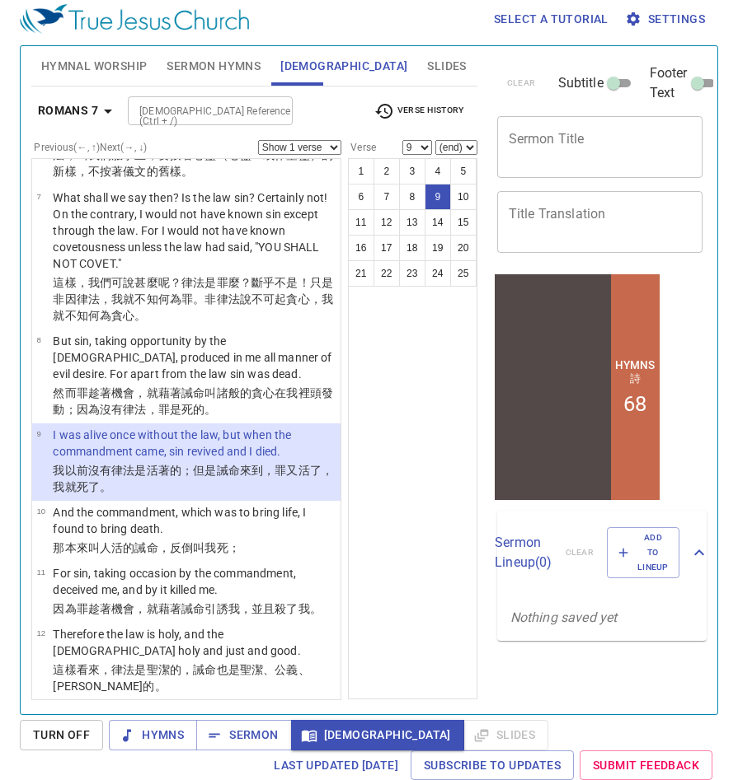
click at [334, 146] on select "Show 1 verse Show 2 verses Show 3 verses Show 4 verses Show 5 verses" at bounding box center [299, 147] width 83 height 15
select select "2"
click at [258, 140] on select "Show 1 verse Show 2 verses Show 3 verses Show 4 verses Show 5 verses" at bounding box center [299, 147] width 83 height 15
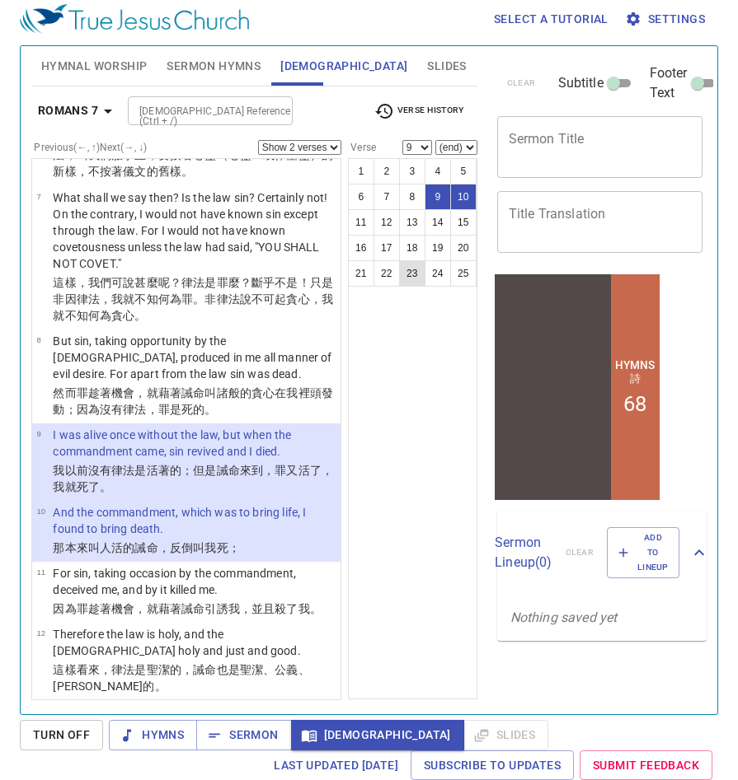
click at [410, 268] on button "23" at bounding box center [412, 273] width 26 height 26
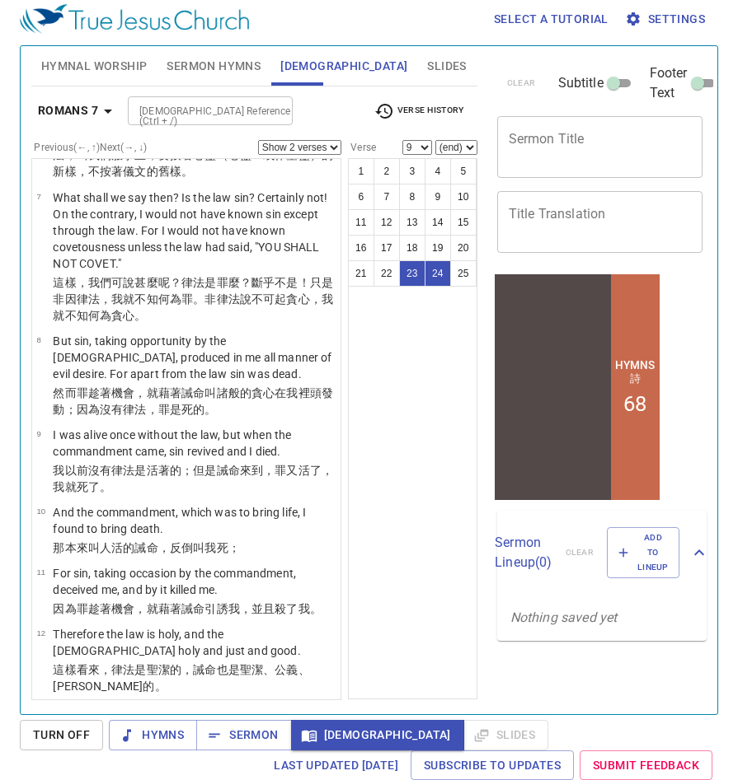
select select "23"
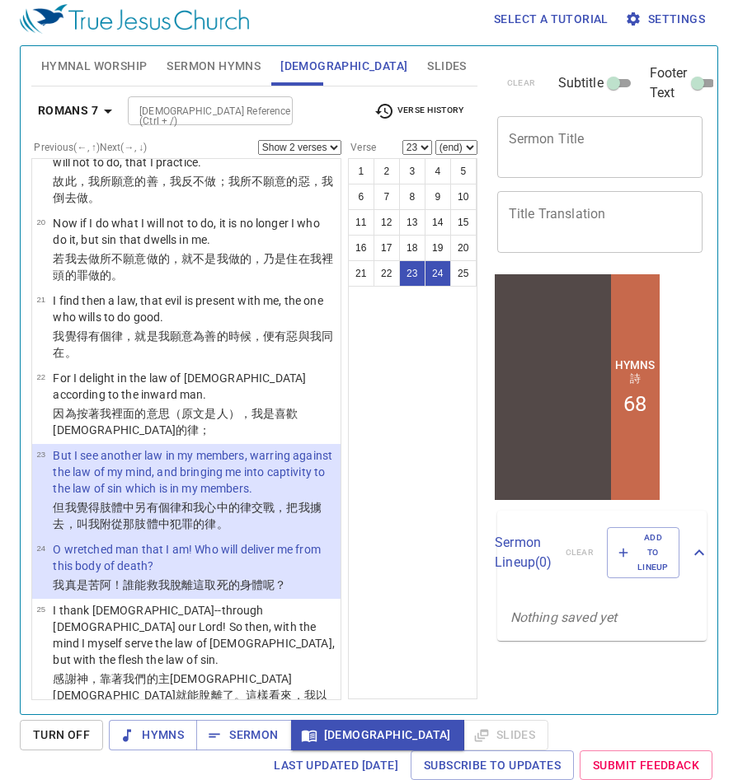
click at [245, 112] on input "[DEMOGRAPHIC_DATA] Reference (Ctrl + /)" at bounding box center [197, 110] width 128 height 19
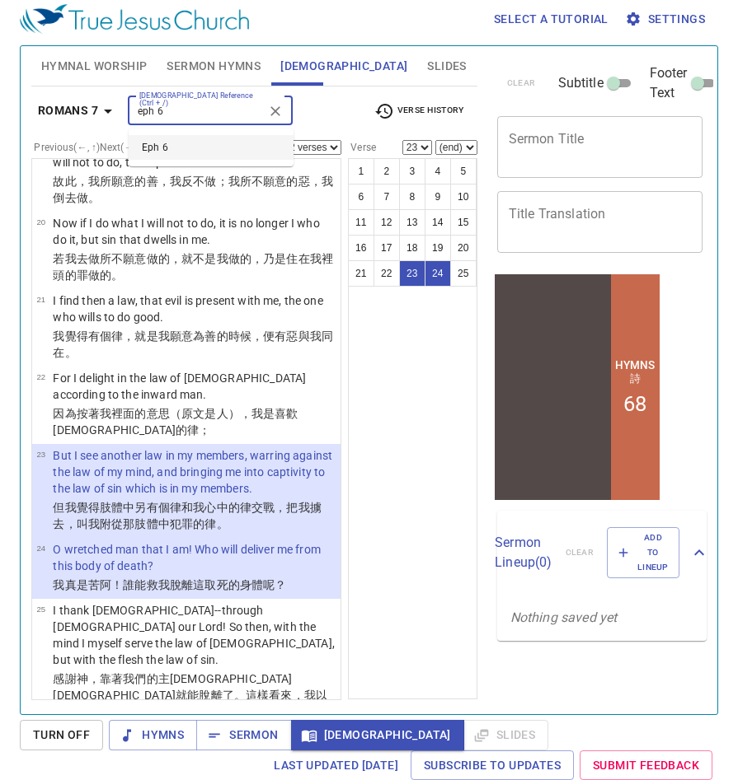
type input "eph 6"
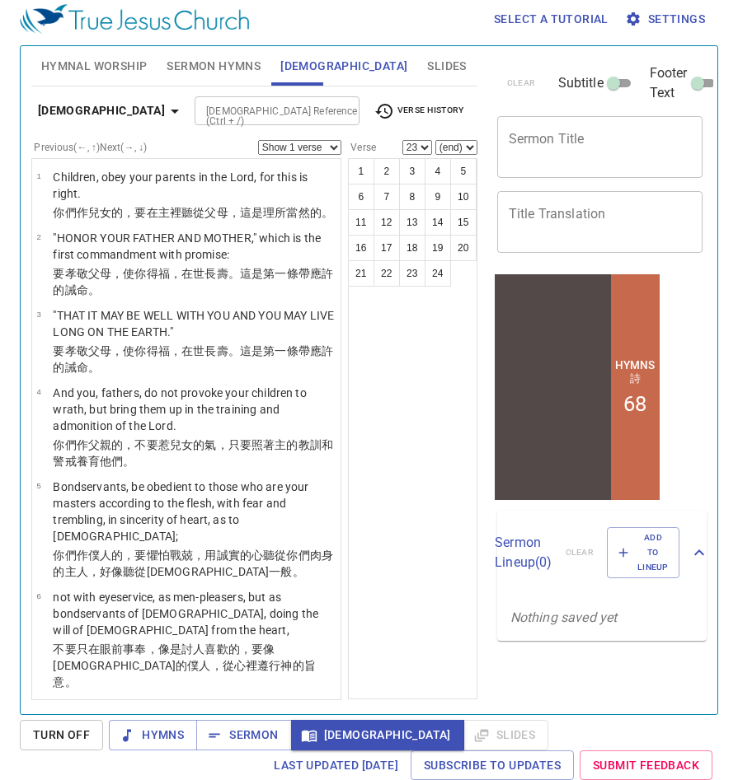
click at [326, 145] on select "Show 1 verse Show 2 verses Show 3 verses Show 4 verses Show 5 verses" at bounding box center [299, 147] width 83 height 15
select select "2"
click at [258, 140] on select "Show 1 verse Show 2 verses Show 3 verses Show 4 verses Show 5 verses" at bounding box center [299, 147] width 83 height 15
click at [430, 220] on button "14" at bounding box center [437, 222] width 26 height 26
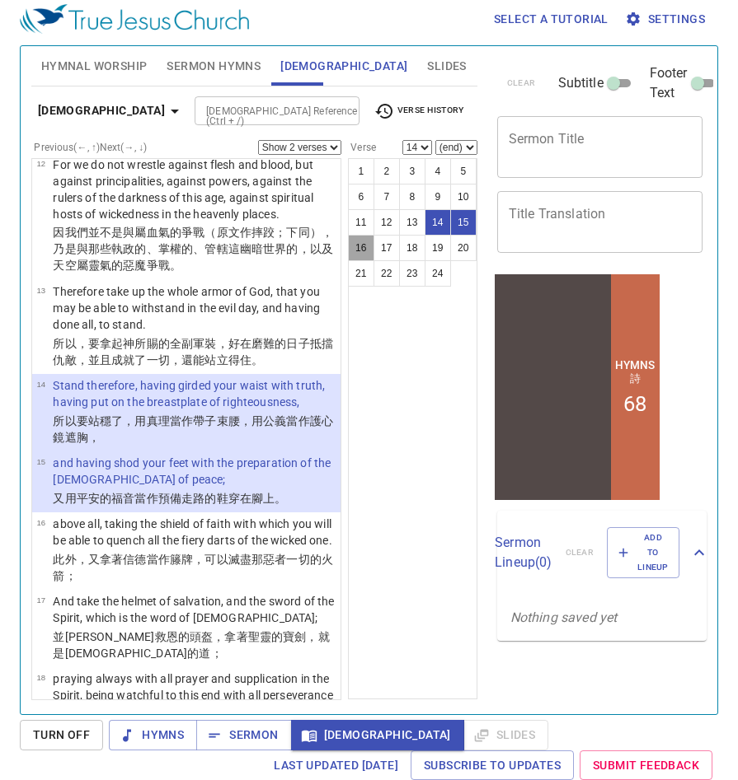
click at [364, 247] on button "16" at bounding box center [361, 248] width 26 height 26
select select "16"
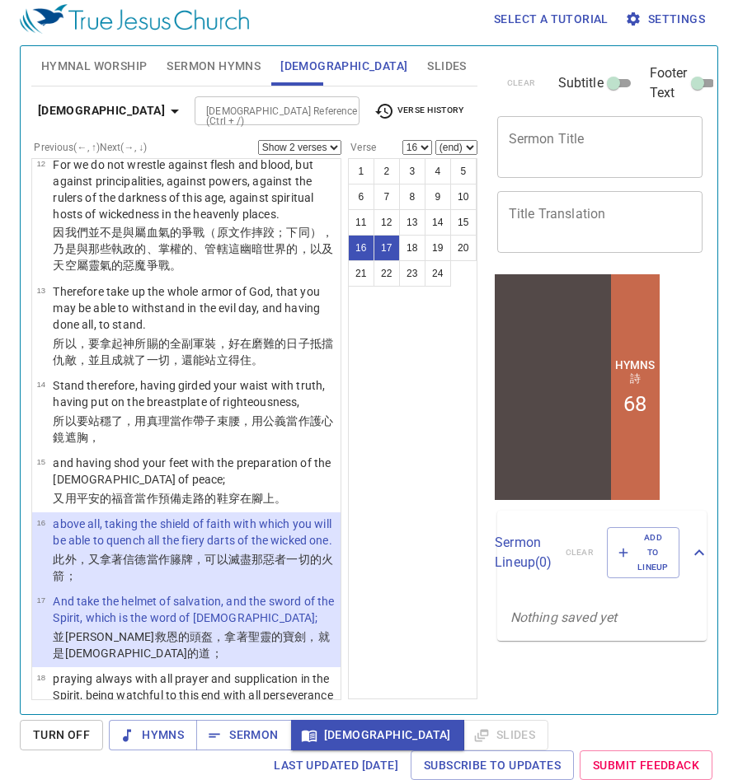
click at [330, 116] on div at bounding box center [340, 111] width 21 height 23
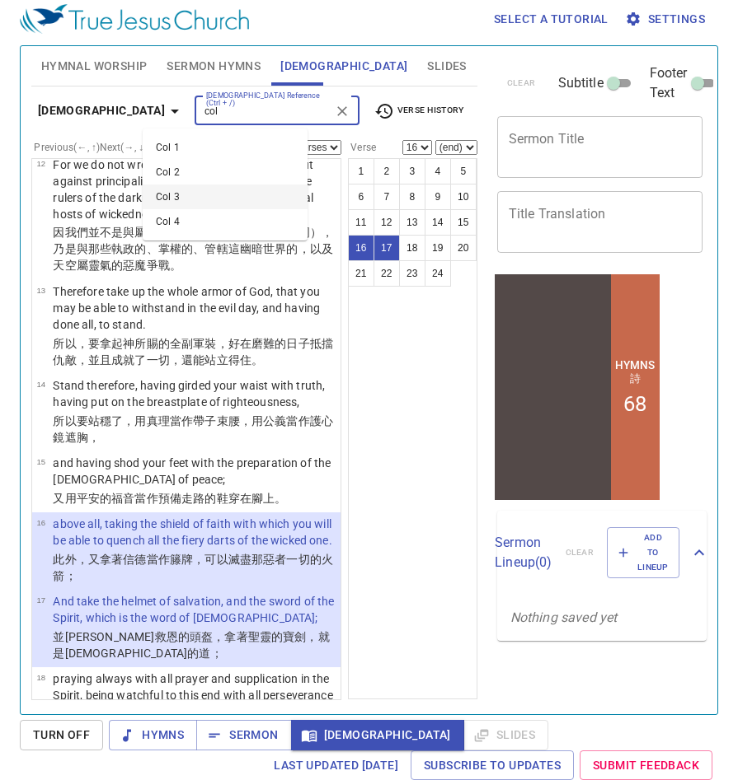
click at [227, 194] on li "Col 3" at bounding box center [225, 197] width 165 height 25
type input "col"
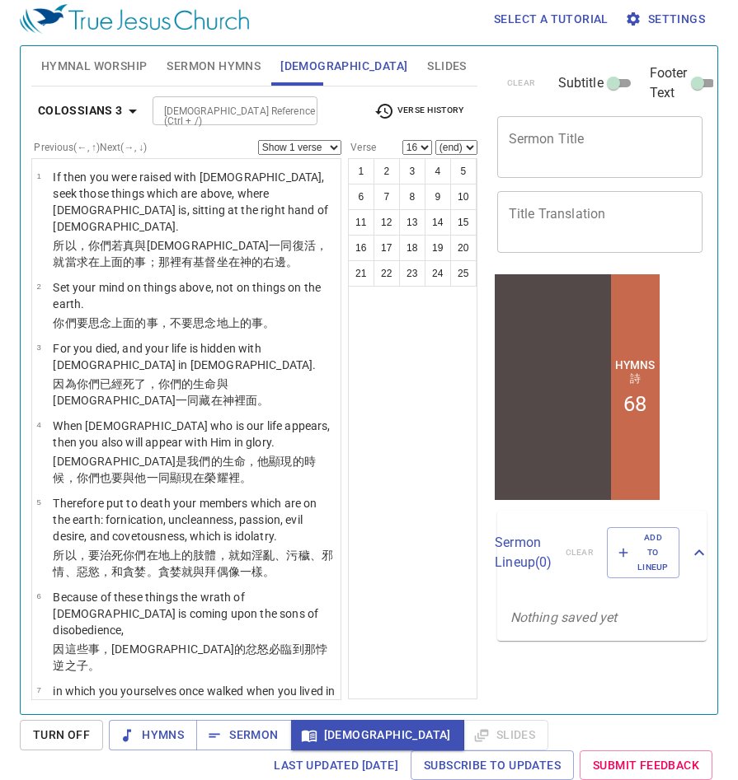
click at [334, 150] on select "Show 1 verse Show 2 verses Show 3 verses Show 4 verses Show 5 verses" at bounding box center [299, 147] width 83 height 15
select select "2"
click at [258, 140] on select "Show 1 verse Show 2 verses Show 3 verses Show 4 verses Show 5 verses" at bounding box center [299, 147] width 83 height 15
click at [358, 166] on button "1" at bounding box center [361, 171] width 26 height 26
select select "1"
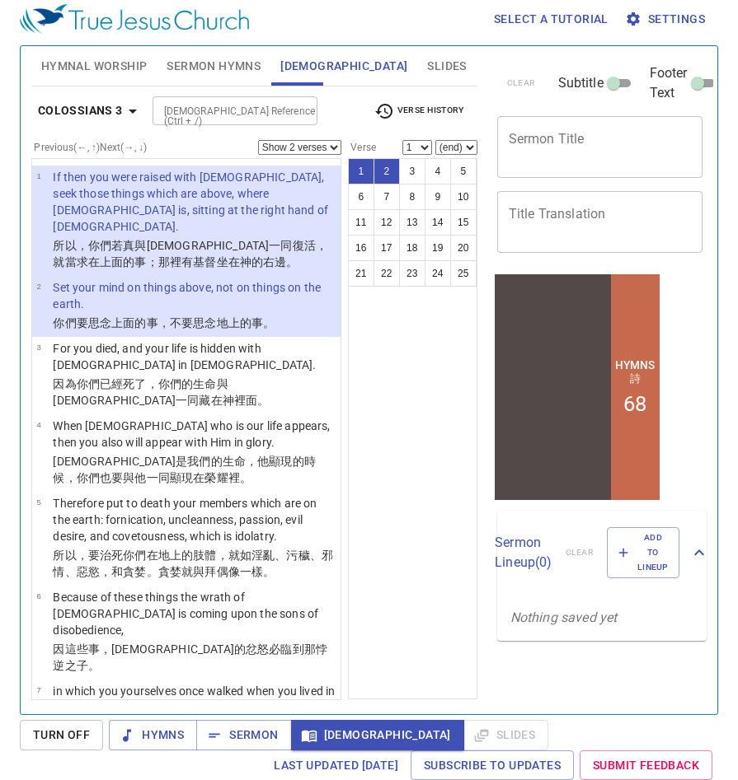
click at [285, 112] on div "[DEMOGRAPHIC_DATA] Reference (Ctrl + /)" at bounding box center [234, 110] width 165 height 29
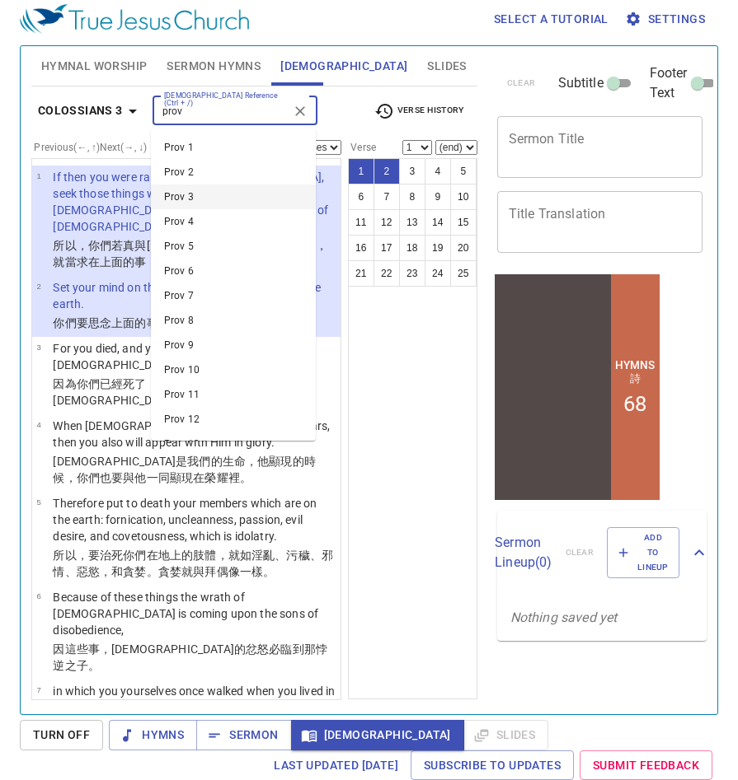
click at [248, 193] on li "Prov 3" at bounding box center [233, 197] width 165 height 25
type input "prov"
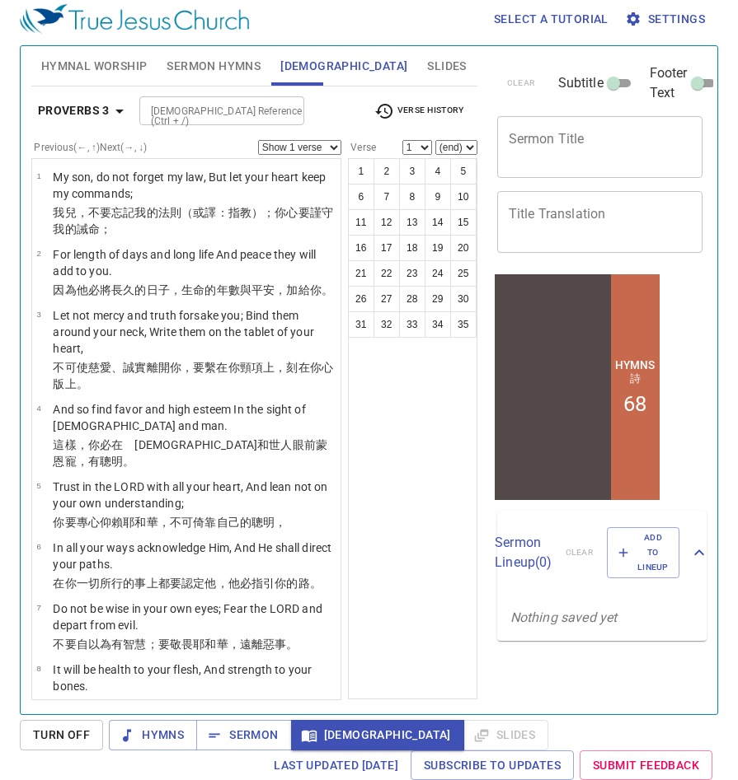
click at [338, 142] on select "Show 1 verse Show 2 verses Show 3 verses Show 4 verses Show 5 verses" at bounding box center [299, 147] width 83 height 15
select select "2"
click at [258, 140] on select "Show 1 verse Show 2 verses Show 3 verses Show 4 verses Show 5 verses" at bounding box center [299, 147] width 83 height 15
click at [469, 165] on button "5" at bounding box center [463, 171] width 26 height 26
select select "5"
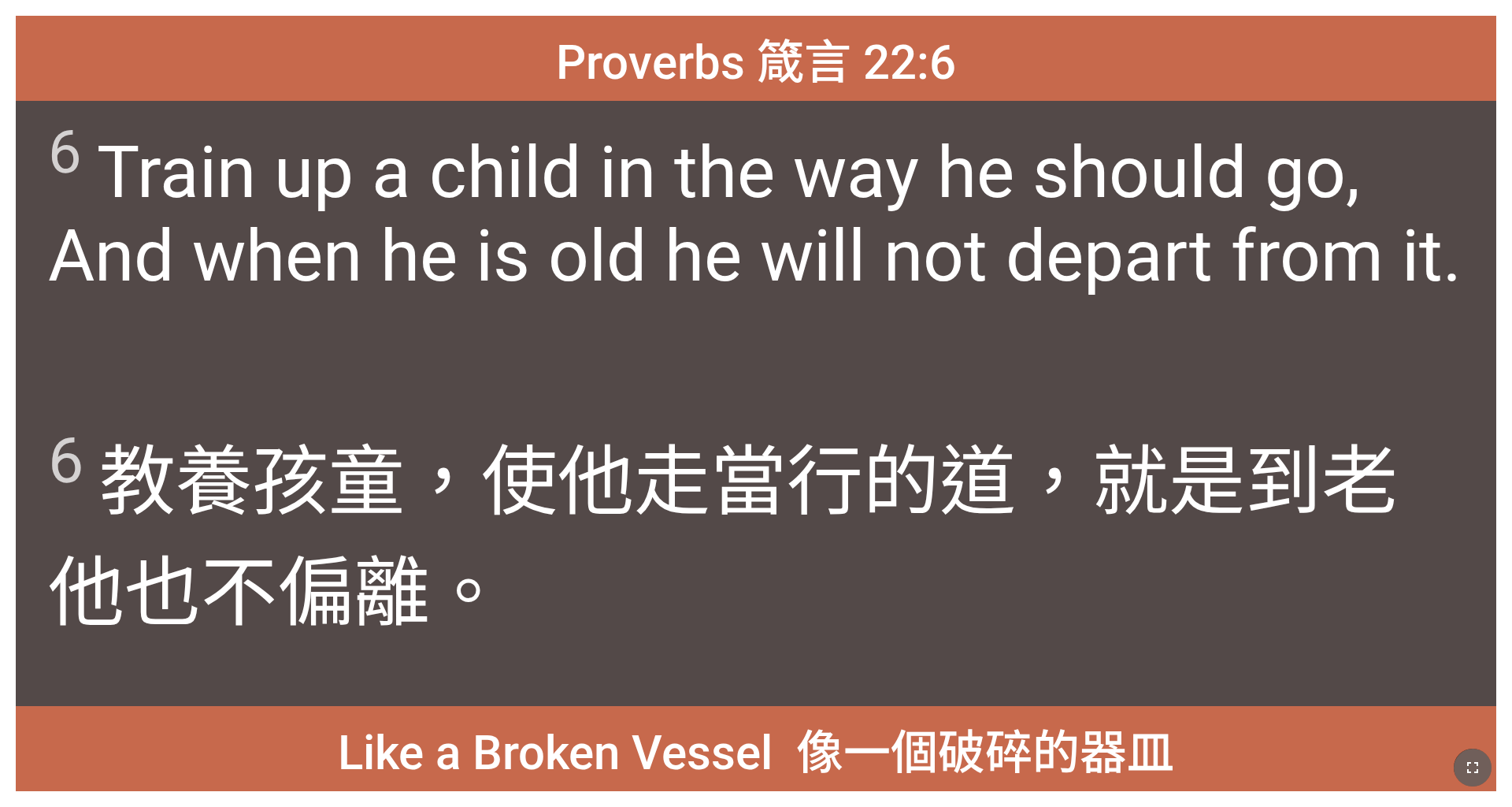
click at [629, 504] on icon "button" at bounding box center [1473, 768] width 19 height 19
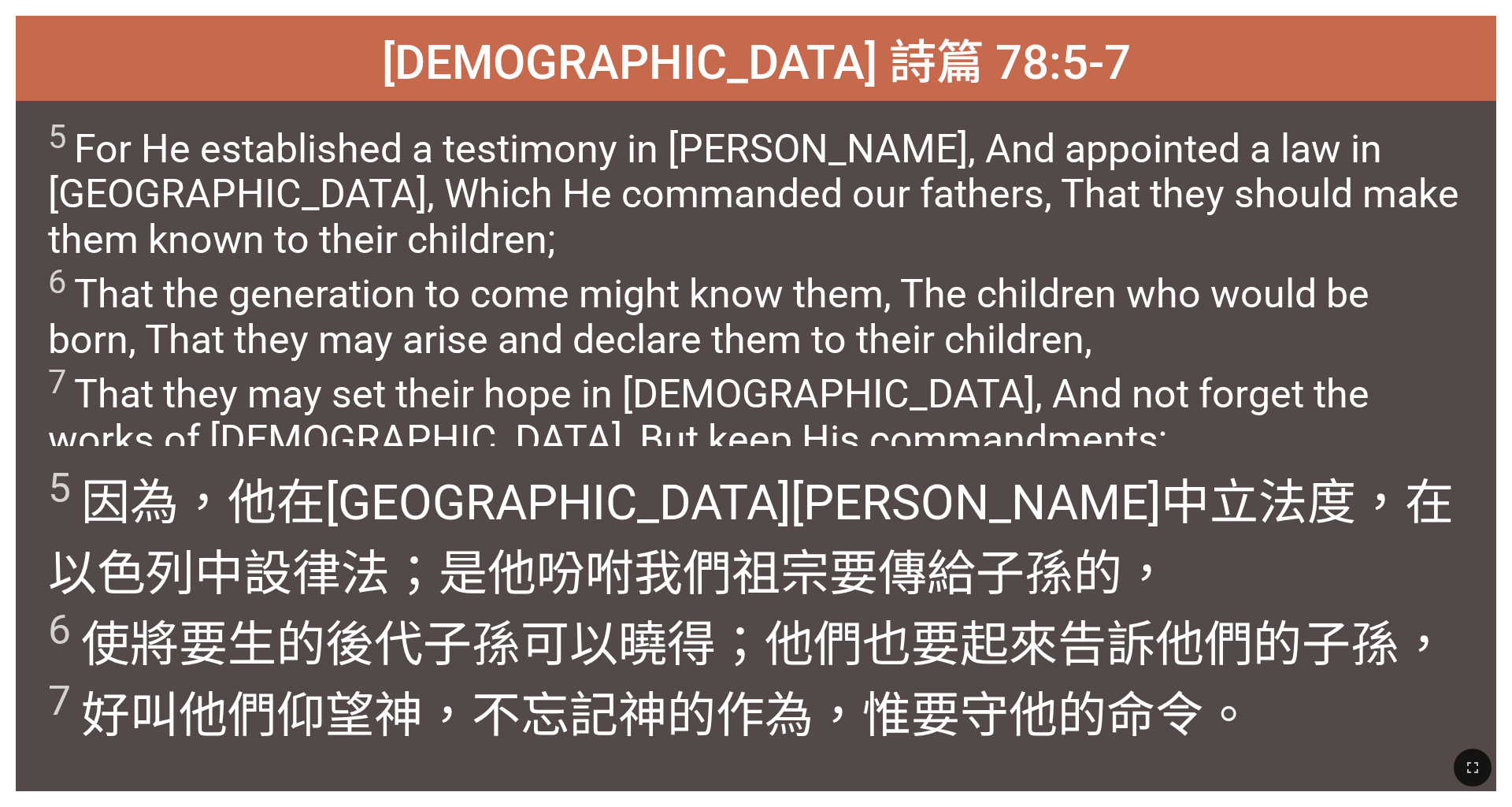
click at [629, 504] on div at bounding box center [756, 768] width 1512 height 78
click at [629, 504] on icon "button" at bounding box center [1473, 768] width 19 height 19
